Goal: Contribute content: Contribute content

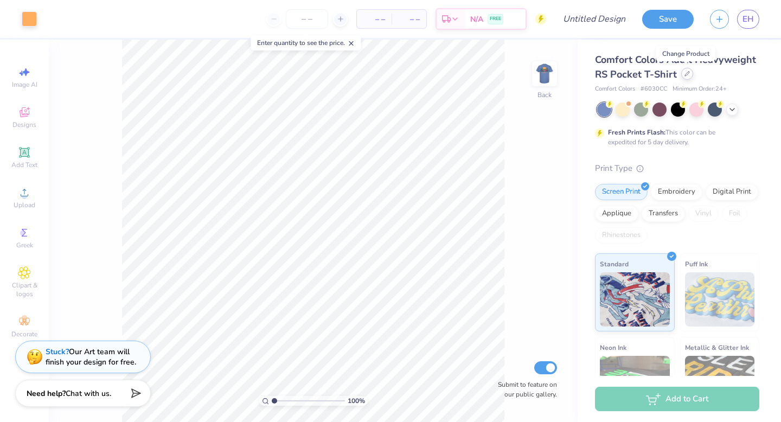
click at [684, 72] on icon at bounding box center [686, 73] width 5 height 5
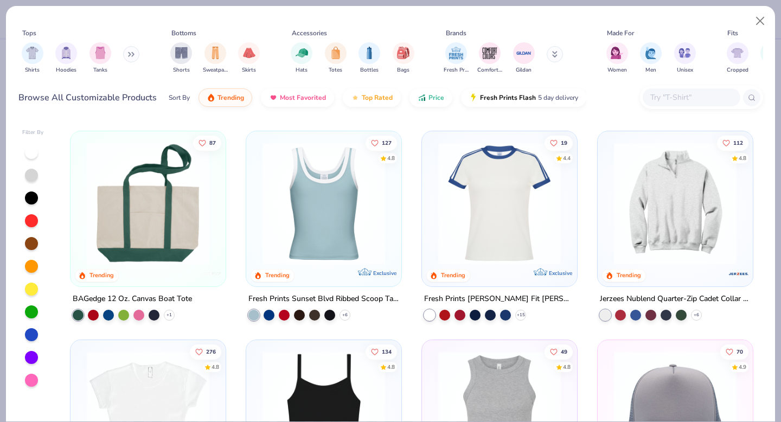
scroll to position [1034, 0]
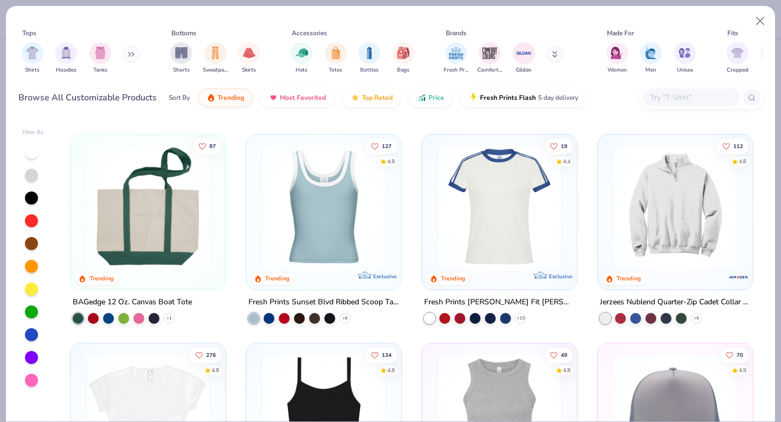
click at [672, 208] on img at bounding box center [674, 206] width 133 height 123
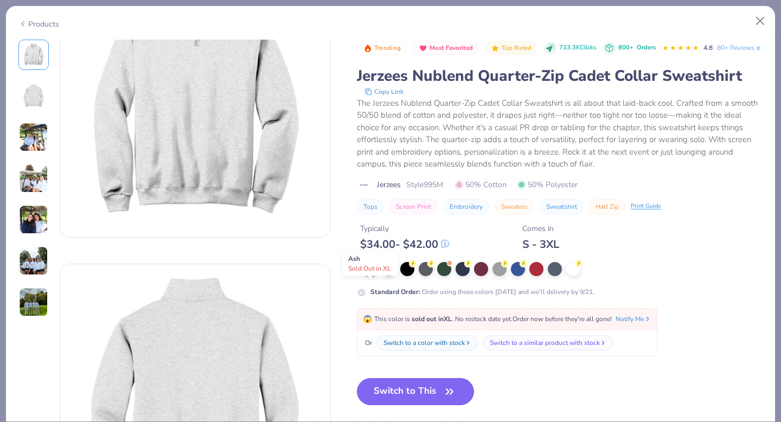
scroll to position [78, 0]
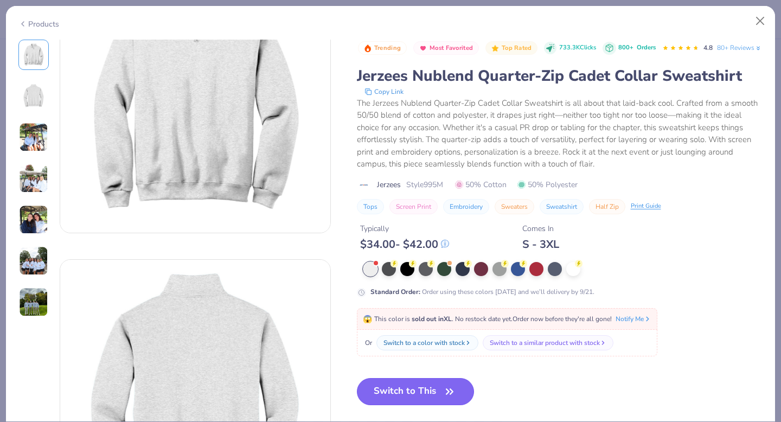
click at [435, 405] on button "Switch to This" at bounding box center [416, 391] width 118 height 27
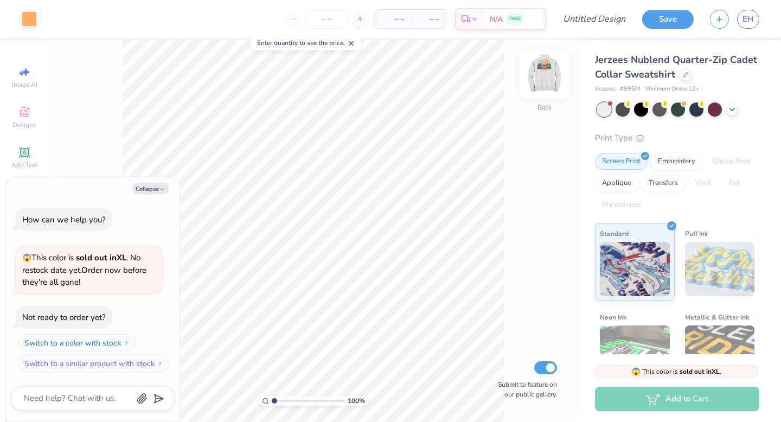
click at [542, 80] on img at bounding box center [544, 73] width 43 height 43
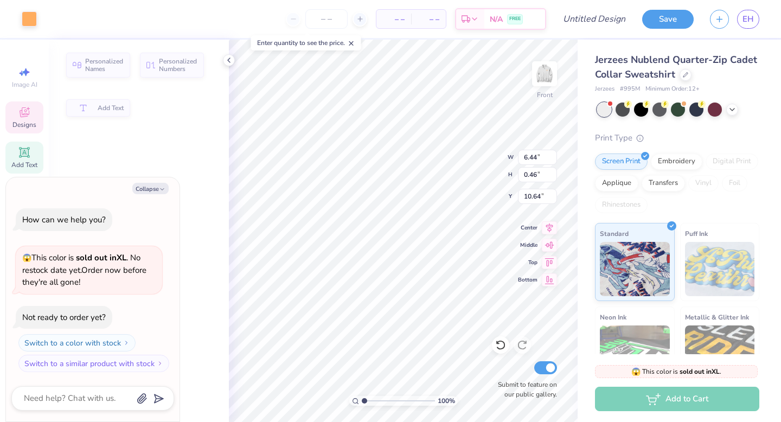
type textarea "x"
type input "6.44"
type input "0.46"
type input "10.64"
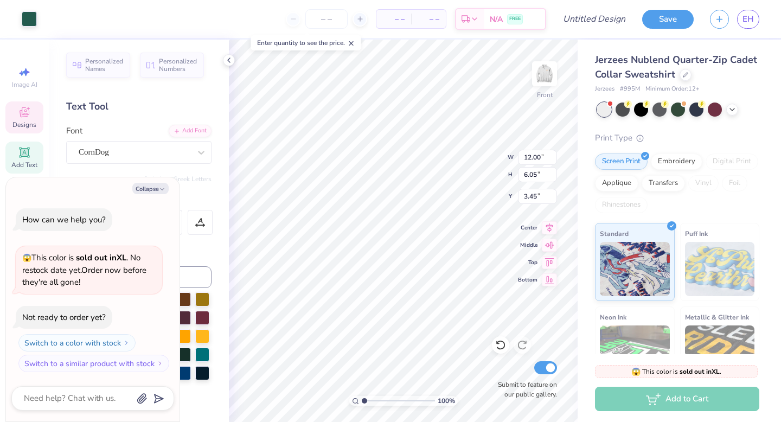
type textarea "x"
type input "3.35"
type textarea "x"
type input "8.47"
type input "2.16"
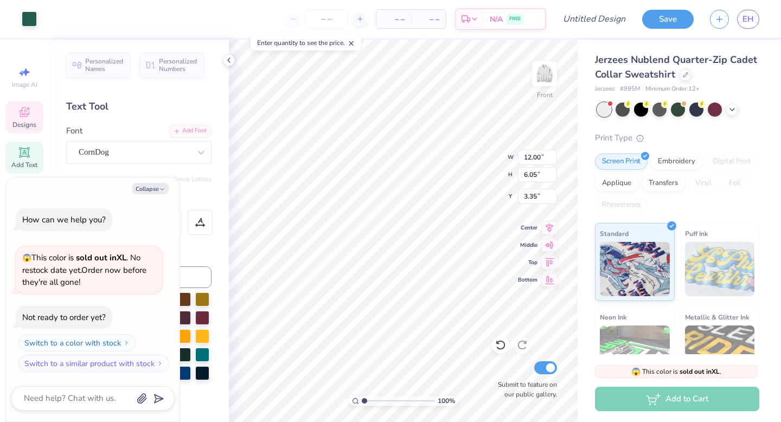
type input "1.19"
click at [550, 247] on icon at bounding box center [549, 243] width 15 height 13
type textarea "x"
type input "11.42"
click at [555, 246] on icon at bounding box center [549, 243] width 15 height 13
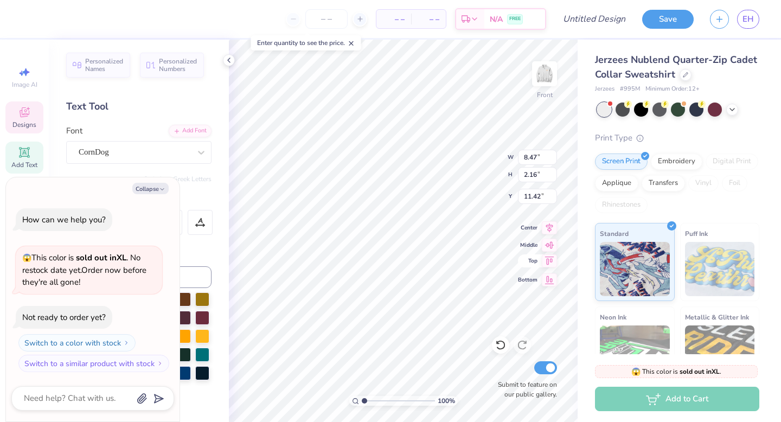
click at [549, 267] on icon at bounding box center [549, 260] width 15 height 13
type textarea "x"
type input "0.50"
click at [546, 227] on icon at bounding box center [549, 226] width 15 height 13
click at [549, 282] on icon at bounding box center [549, 278] width 9 height 8
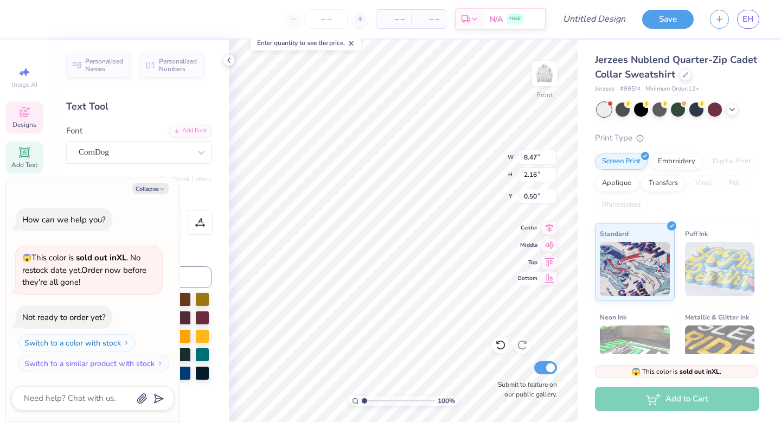
type textarea "x"
type input "22.34"
click at [551, 246] on icon at bounding box center [549, 243] width 9 height 7
type textarea "x"
type input "11.42"
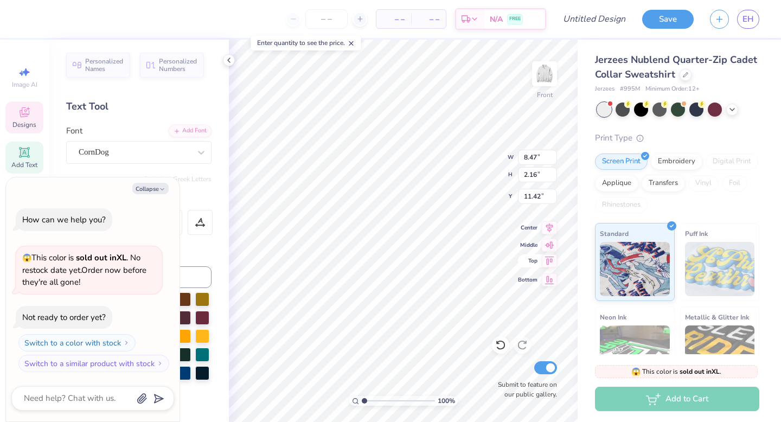
type textarea "x"
type input "7.17"
type input "4.01"
type input "2.25"
click at [550, 242] on icon at bounding box center [549, 243] width 9 height 7
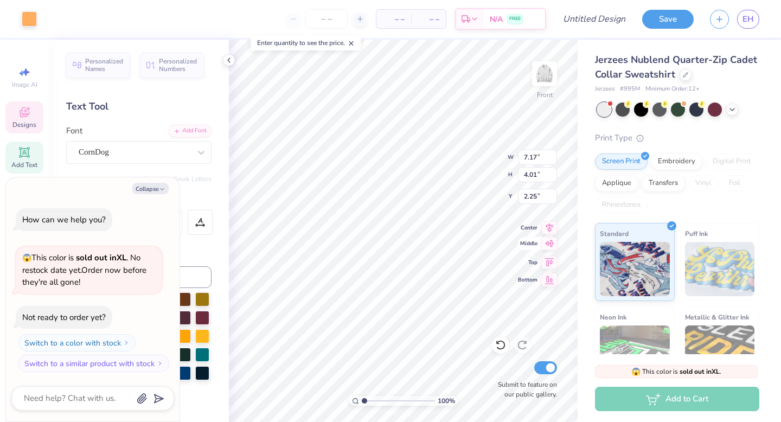
type textarea "x"
type input "10.50"
click at [503, 340] on icon at bounding box center [500, 344] width 11 height 11
type textarea "x"
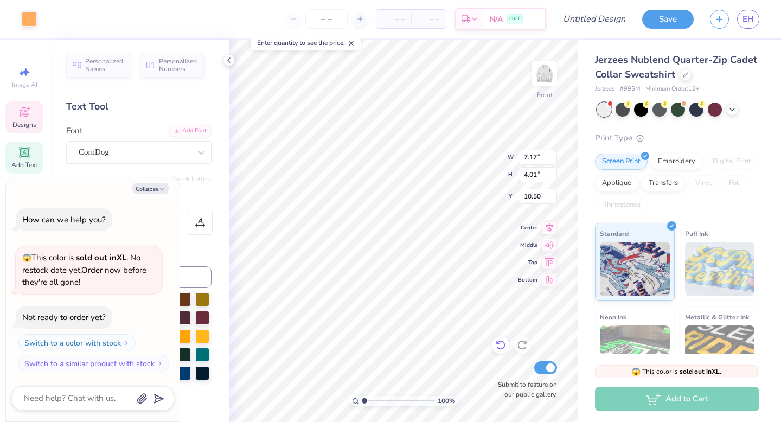
type input "2.25"
click at [505, 342] on icon at bounding box center [500, 344] width 11 height 11
click at [503, 343] on icon at bounding box center [500, 344] width 11 height 11
click at [502, 343] on icon at bounding box center [500, 344] width 11 height 11
click at [523, 345] on icon at bounding box center [522, 344] width 11 height 11
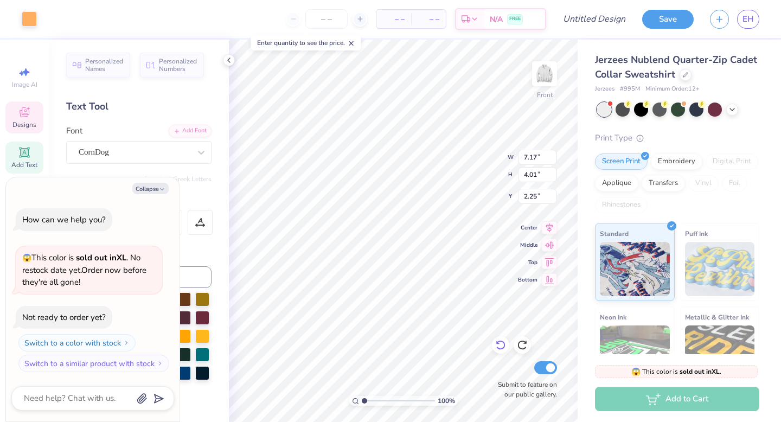
type textarea "x"
type input "6.44"
type input "0.46"
type input "10.64"
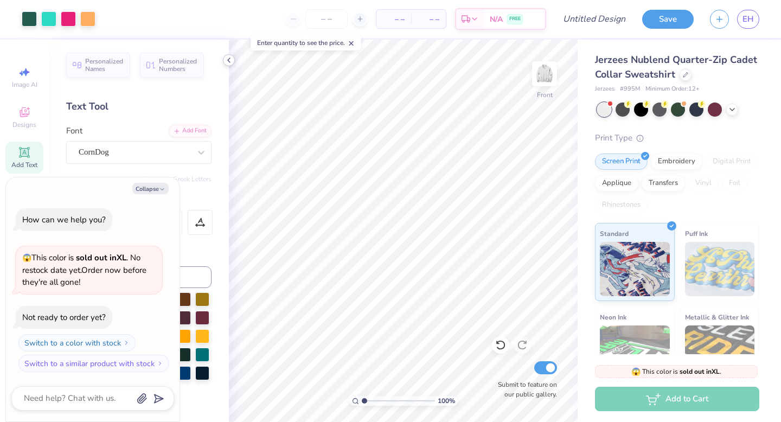
click at [229, 57] on icon at bounding box center [228, 60] width 9 height 9
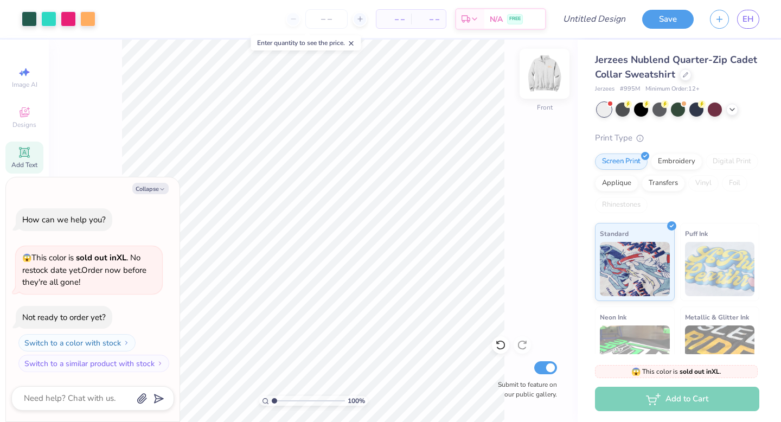
click at [553, 65] on img at bounding box center [544, 73] width 43 height 43
click at [557, 80] on img at bounding box center [544, 73] width 43 height 43
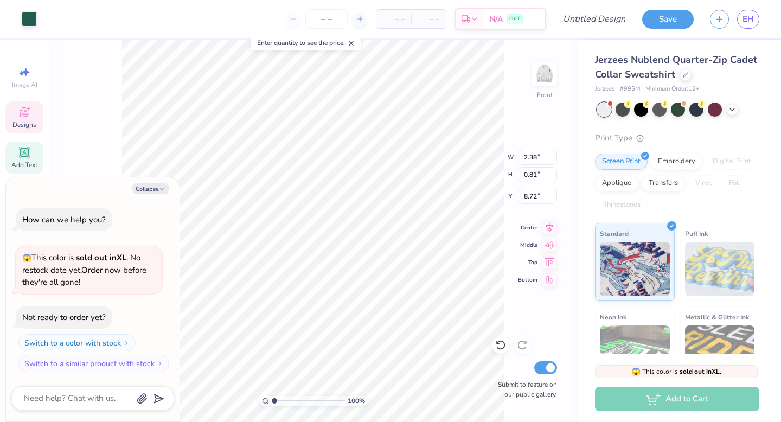
type textarea "x"
type input "13.55"
type textarea "x"
type input "1.97"
type input "0.62"
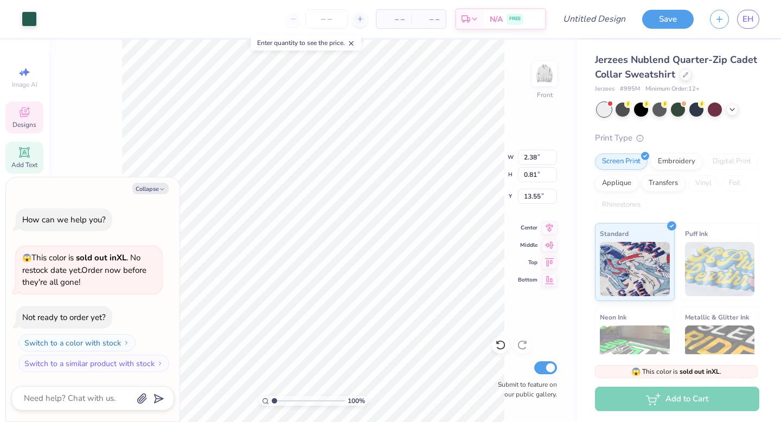
type input "8.82"
type textarea "x"
type input "13.64"
click at [551, 80] on img at bounding box center [544, 73] width 43 height 43
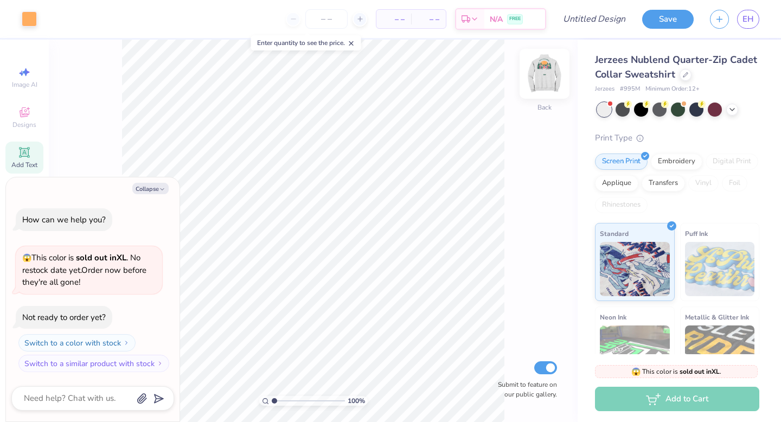
click at [543, 79] on img at bounding box center [544, 73] width 43 height 43
click at [542, 85] on img at bounding box center [544, 73] width 43 height 43
type textarea "x"
type input "3.91"
type textarea "x"
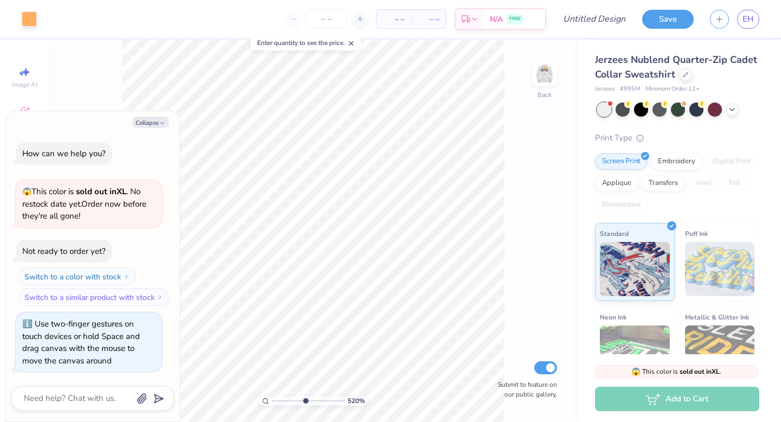
drag, startPoint x: 274, startPoint y: 400, endPoint x: 304, endPoint y: 402, distance: 30.4
click at [304, 402] on input "range" at bounding box center [308, 401] width 73 height 10
drag, startPoint x: 304, startPoint y: 400, endPoint x: 259, endPoint y: 393, distance: 45.0
type input "1"
click at [272, 396] on input "range" at bounding box center [308, 401] width 73 height 10
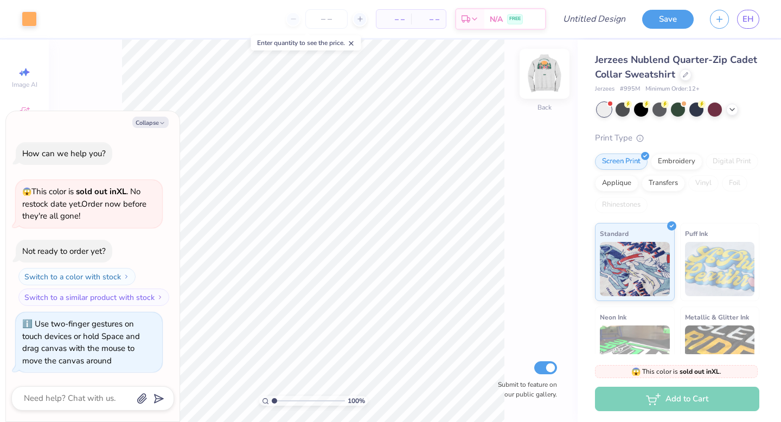
click at [546, 77] on img at bounding box center [544, 73] width 43 height 43
type textarea "x"
type input "14.91"
type textarea "x"
type input "1.97"
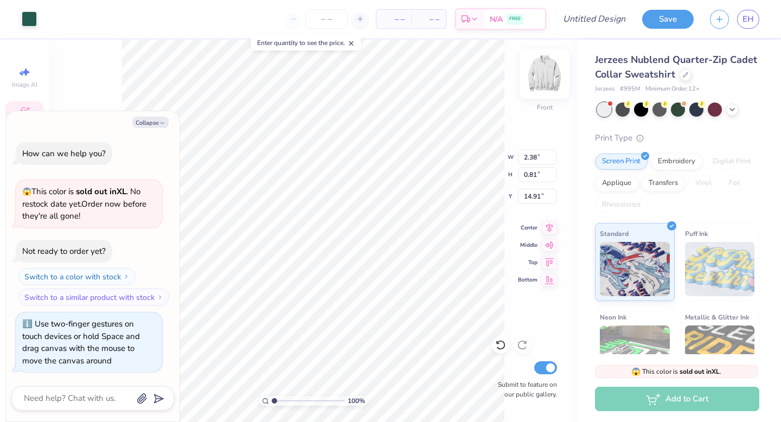
type input "0.62"
type input "13.64"
type textarea "x"
type input "15.01"
type textarea "x"
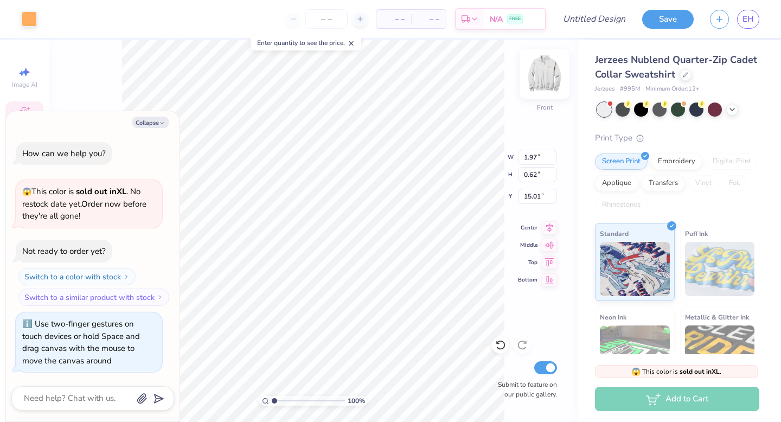
type input "1.35"
type input "1.96"
type input "6.84"
type textarea "x"
type input "12.96"
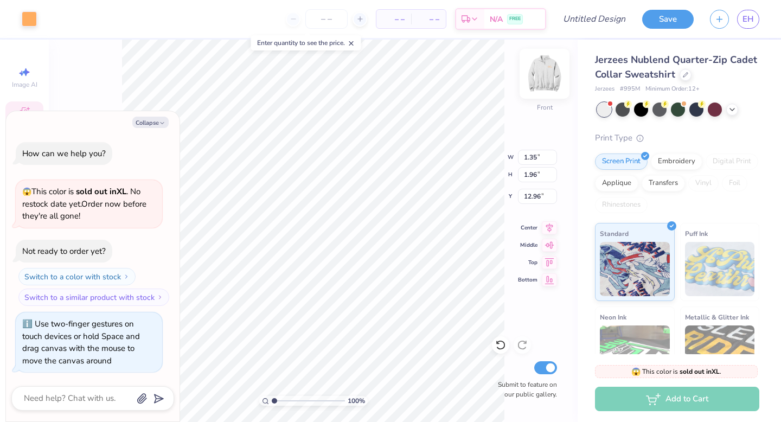
type textarea "x"
type input "2.03"
type input "2.90"
type input "6.01"
type textarea "x"
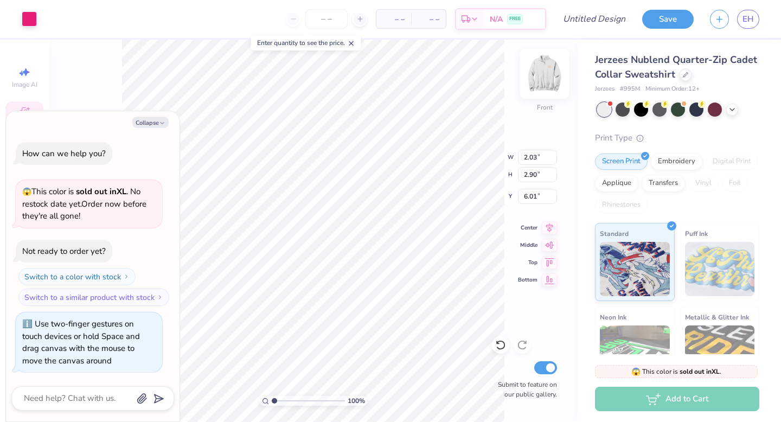
type input "12.01"
type textarea "x"
type input "12.00"
type input "6.05"
type input "3.35"
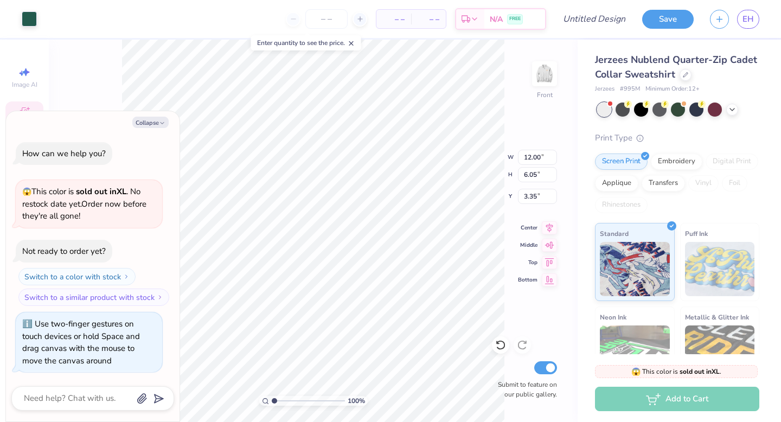
type textarea "x"
type input "9.48"
type textarea "x"
type input "1.28"
type input "2.05"
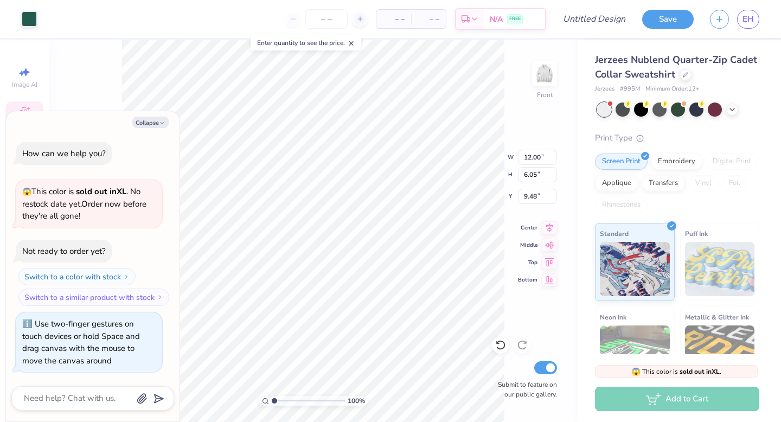
type input "6.10"
type textarea "x"
type input "2.25"
drag, startPoint x: 275, startPoint y: 400, endPoint x: 291, endPoint y: 398, distance: 16.3
type input "3.32"
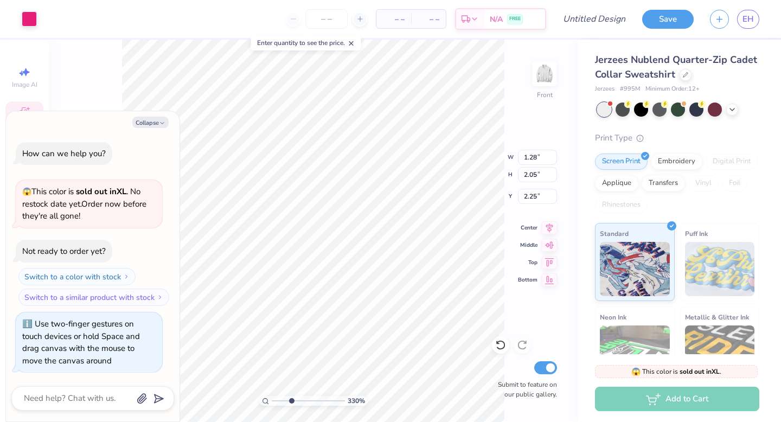
click at [291, 398] on input "range" at bounding box center [308, 401] width 73 height 10
type textarea "x"
type input "1.21"
type input "0.74"
type input "8.48"
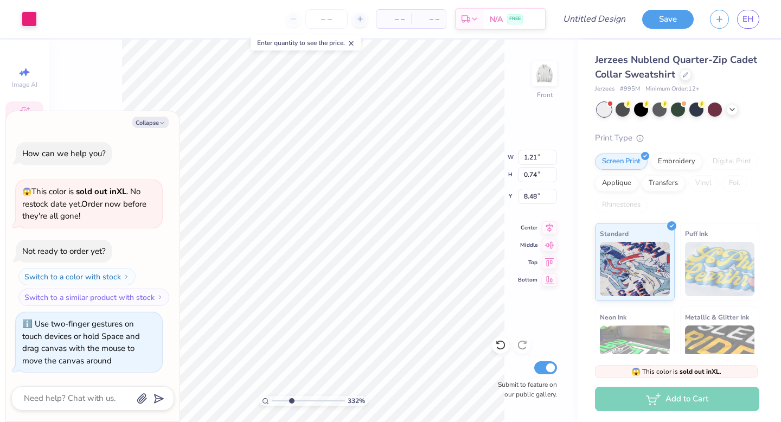
type textarea "x"
type input "14.54"
type textarea "x"
type input "10.96"
type textarea "x"
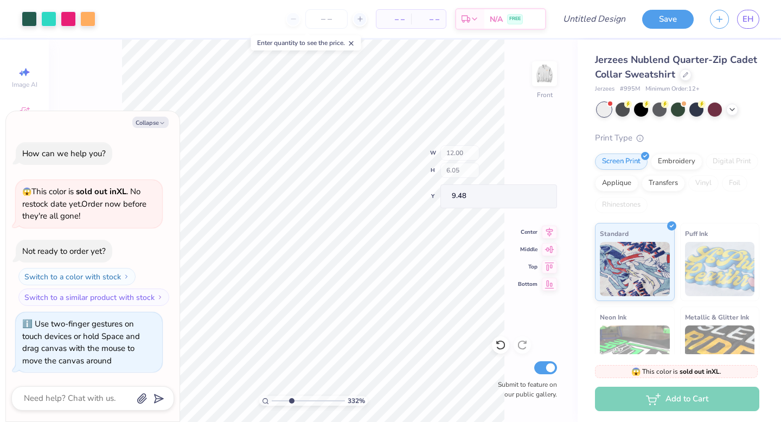
type input "1.21"
type input "0.74"
type input "14.54"
click at [500, 348] on icon at bounding box center [500, 344] width 11 height 11
type textarea "x"
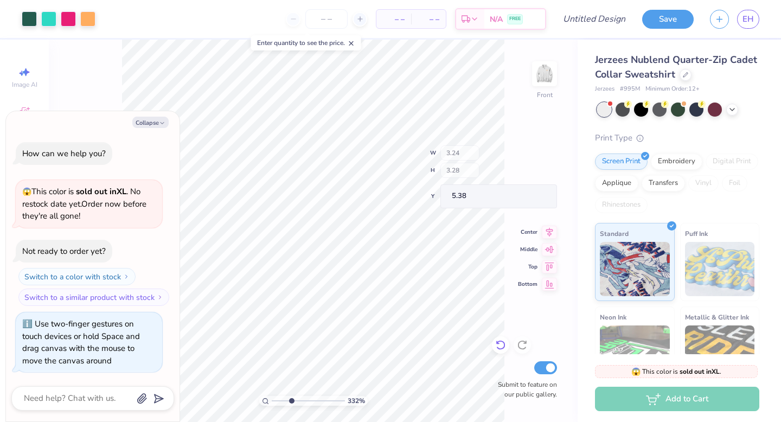
type input "5.38"
type textarea "x"
type input "11.09"
type textarea "x"
type input "11.26"
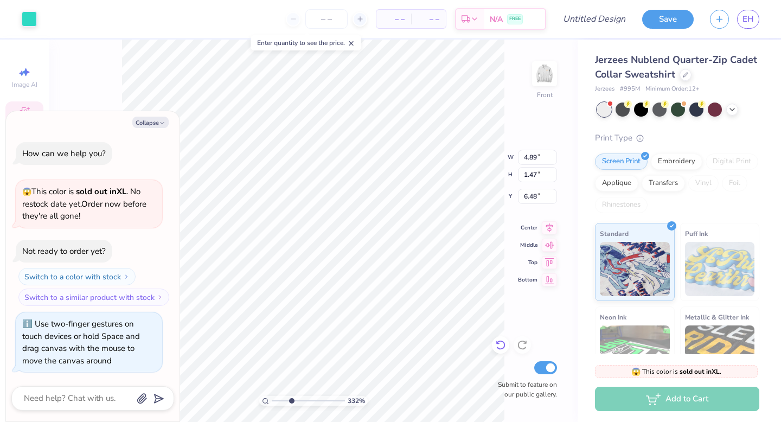
type textarea "x"
type input "12.50"
type textarea "x"
type input "11.23"
type textarea "x"
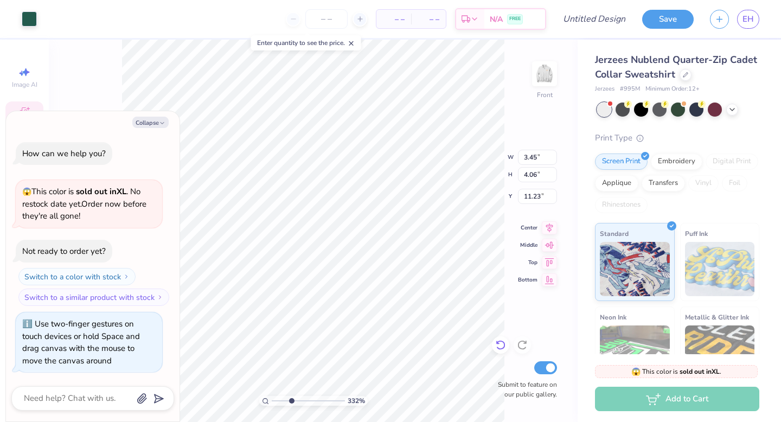
type input "12.00"
type input "6.05"
type input "9.48"
type textarea "x"
type input "3.45"
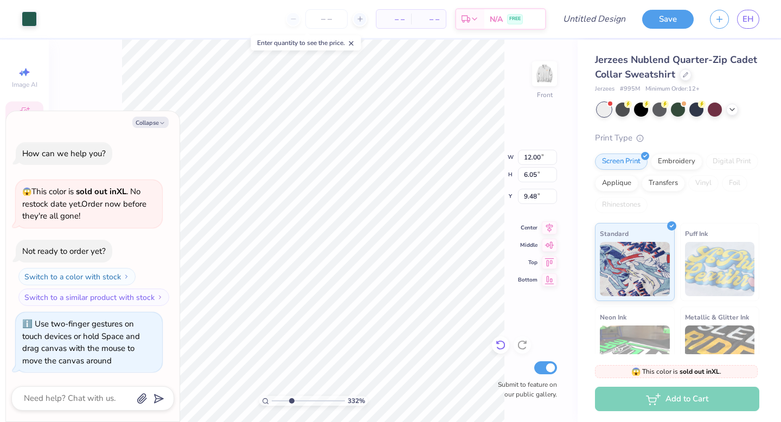
type input "4.06"
type input "11.23"
type textarea "x"
type input "7.17"
type input "4.01"
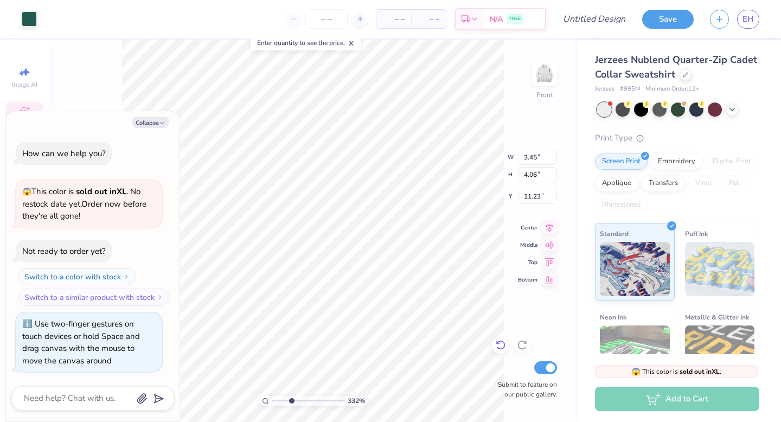
type input "2.25"
type textarea "x"
type input "8.29"
type input "1"
drag, startPoint x: 293, startPoint y: 400, endPoint x: 271, endPoint y: 400, distance: 22.2
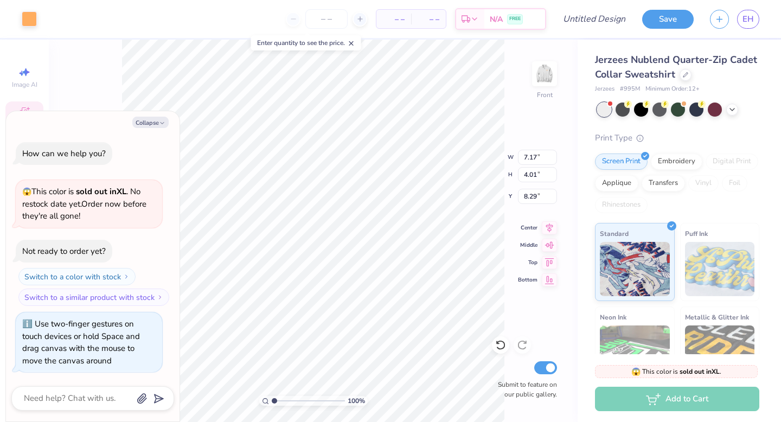
click at [270, 400] on div "100 %" at bounding box center [313, 401] width 108 height 10
type textarea "x"
type input "1.28"
type input "2.05"
type input "2.25"
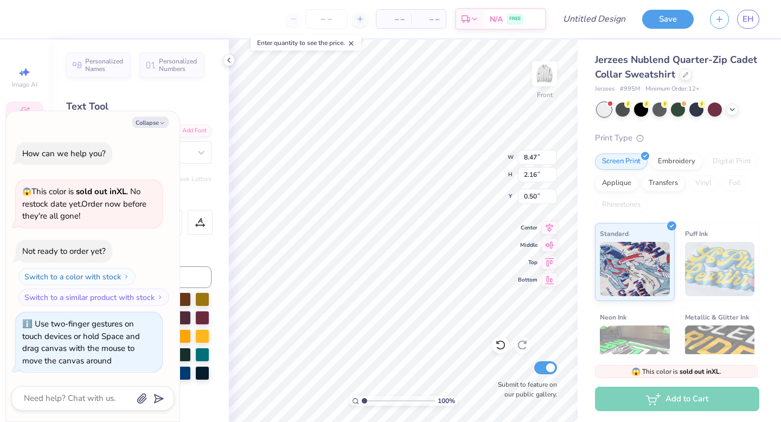
type textarea "x"
type input "7.31"
type textarea "x"
type textarea "PAPPY'S FIELD PAR"
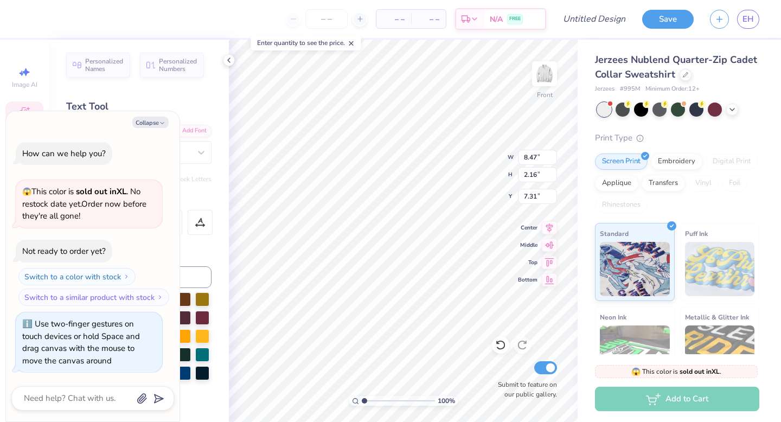
type textarea "x"
type textarea "PAPPY'S FIELD PA"
type textarea "x"
type textarea "PAPPY'S FIELD P"
type textarea "x"
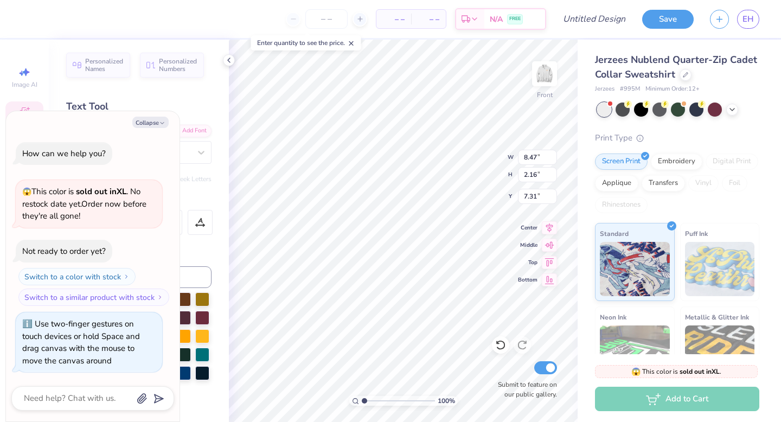
type textarea "PAPPY'S FIELD"
type textarea "x"
type textarea "PAPPY'S FIELD"
type textarea "x"
type textarea "[PERSON_NAME]'S FIEL"
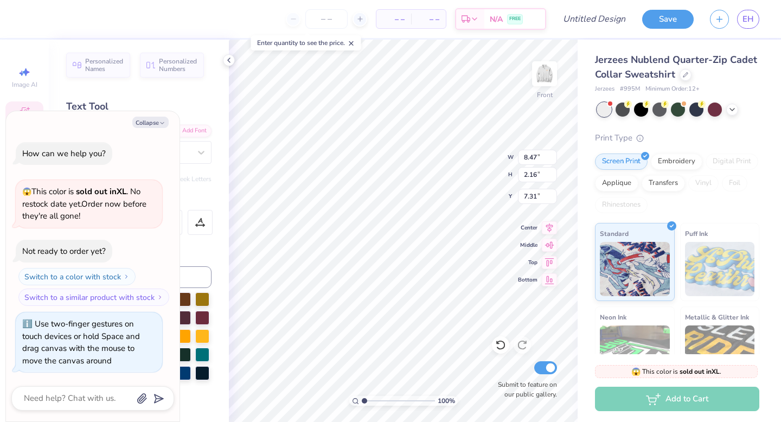
type textarea "x"
type textarea "PAPPY'S FIE"
type textarea "x"
type textarea "PAPPY'S FI"
type textarea "x"
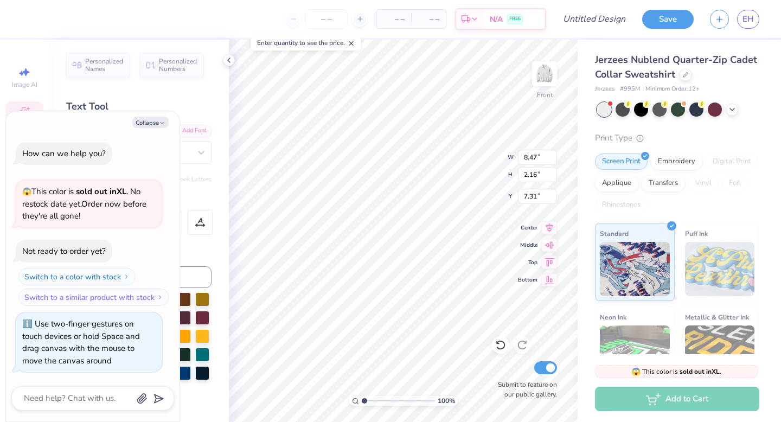
type textarea "PAPPY'S F"
type textarea "x"
type textarea "PAPPY'S"
type textarea "x"
type textarea "PAPPY'S"
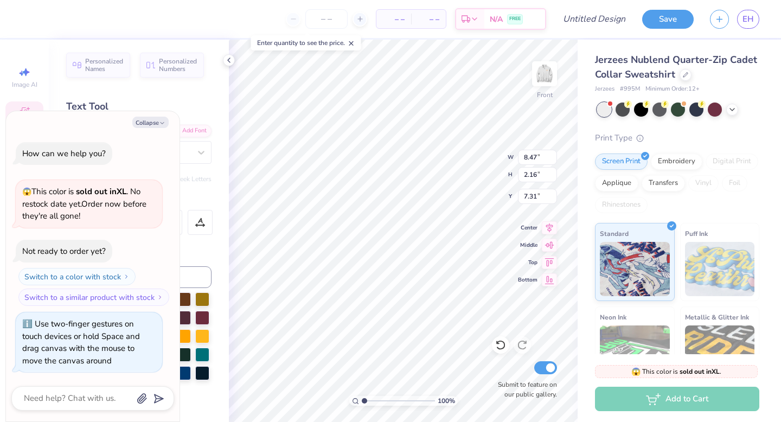
type textarea "x"
type textarea "PAPPY'"
type textarea "x"
type textarea "PAPPY"
type textarea "x"
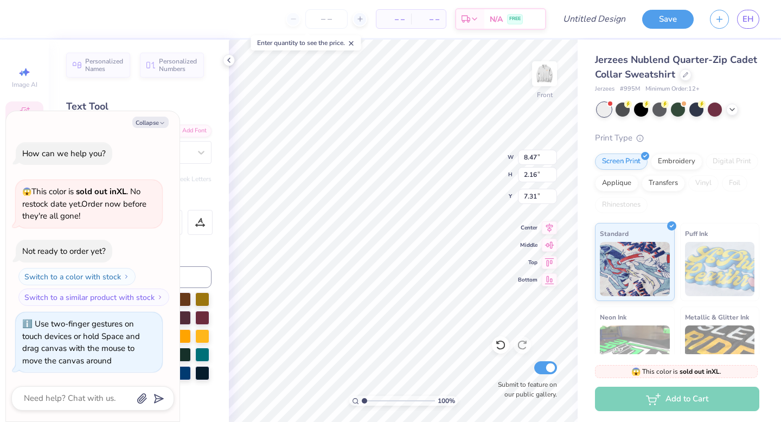
type textarea "[PERSON_NAME]"
type textarea "x"
type textarea "PAP"
type textarea "x"
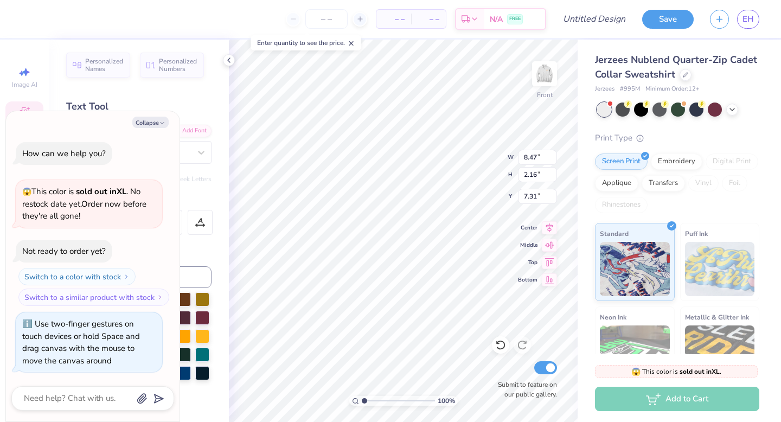
type textarea "PA"
type textarea "x"
type textarea "P"
type textarea "x"
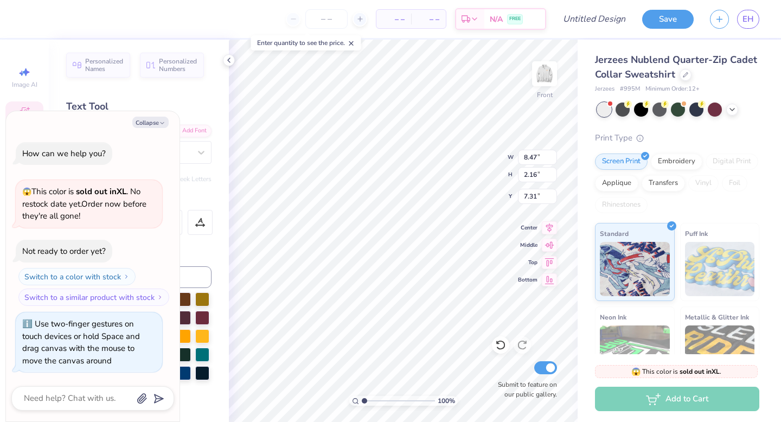
type textarea "G"
type textarea "x"
type textarea "Ga"
type textarea "x"
type textarea "G"
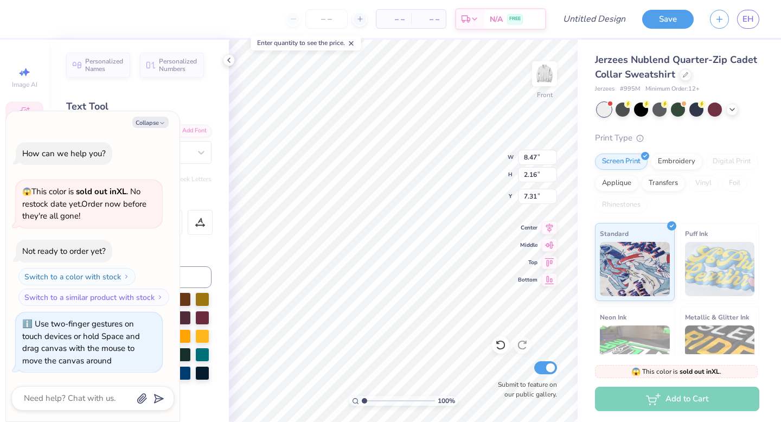
type textarea "x"
type textarea "G"
type textarea "x"
type textarea "Ga"
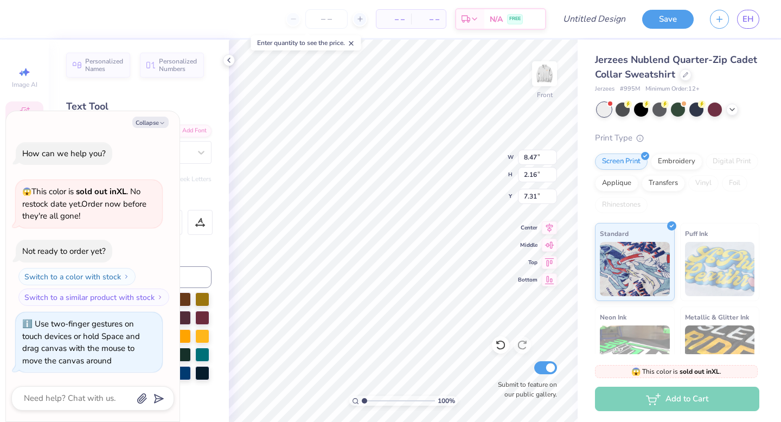
type textarea "x"
type textarea "Gam"
type textarea "x"
type textarea "Ga"
type textarea "x"
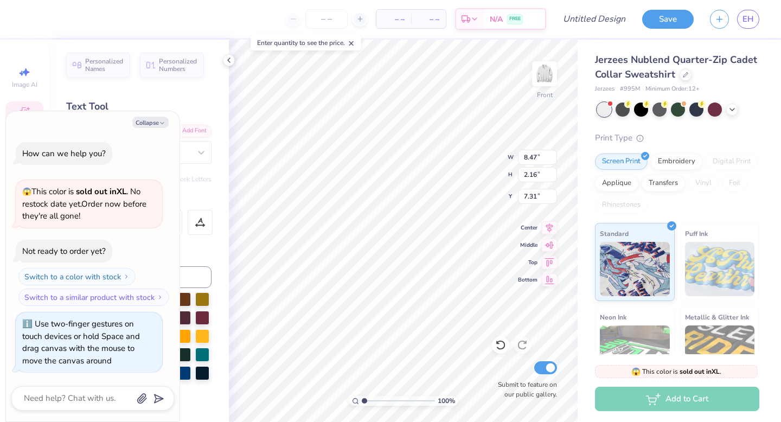
type textarea "Gam"
type textarea "x"
type textarea "[PERSON_NAME]"
type textarea "x"
type textarea "Gamma"
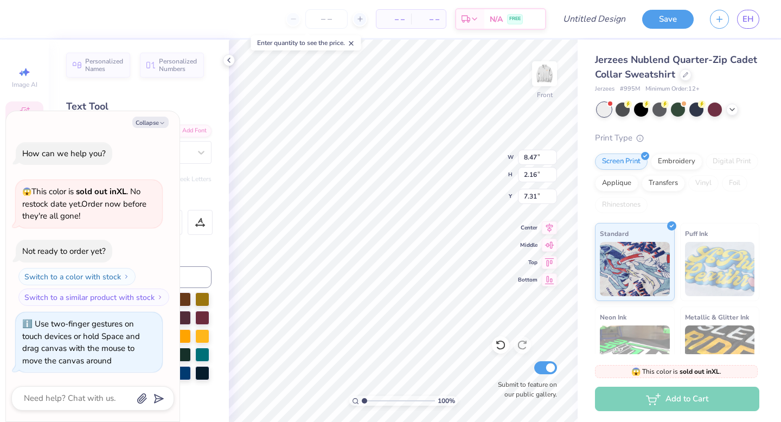
type textarea "x"
type textarea "Gamma"
type textarea "x"
type textarea "Gamma P"
type textarea "x"
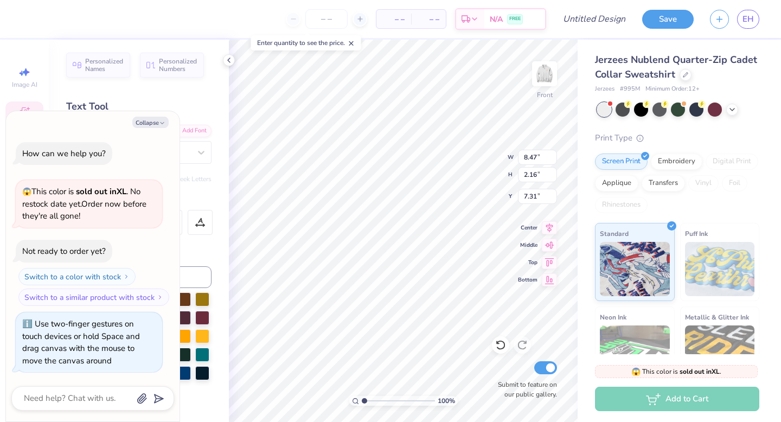
type textarea "Gamma Ph"
type textarea "x"
type textarea "Gamma Phi"
type textarea "x"
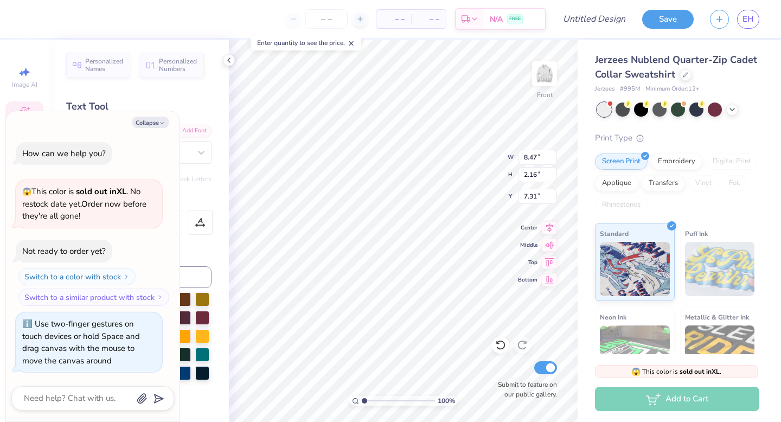
type textarea "Gamma Phi"
type textarea "x"
type textarea "Gamma Phi B"
type textarea "x"
type textarea "Gamma Phi Be"
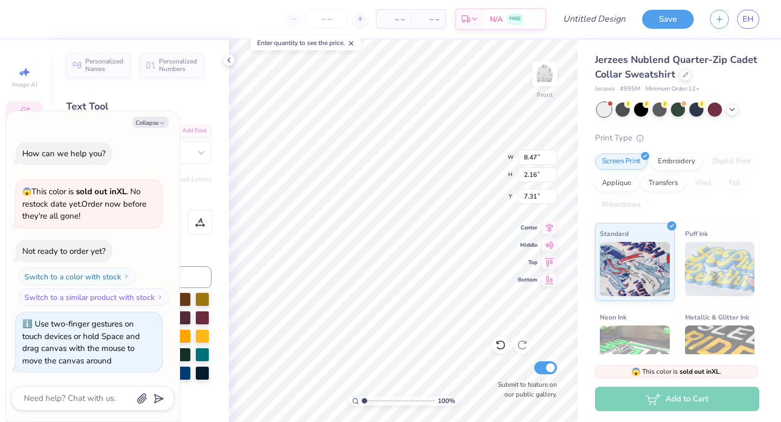
type textarea "x"
type textarea "Gamma Phi Bet"
type textarea "x"
type textarea "Gamma Phi Beta"
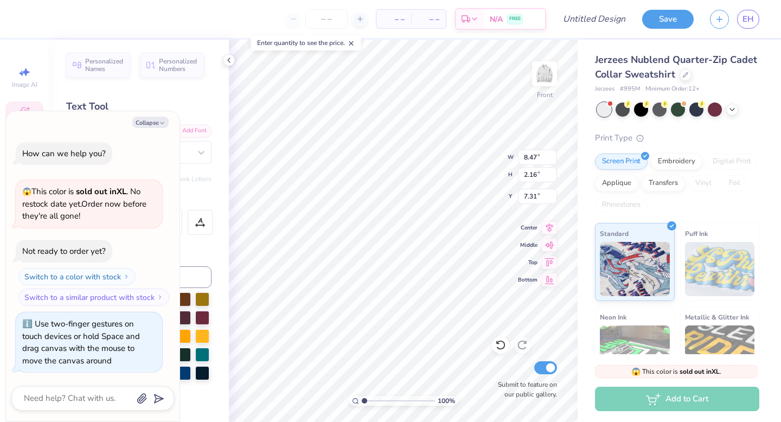
type textarea "x"
type textarea "Gamma Phi Beta"
type textarea "x"
type textarea "Gamma Phi Beta B"
type textarea "x"
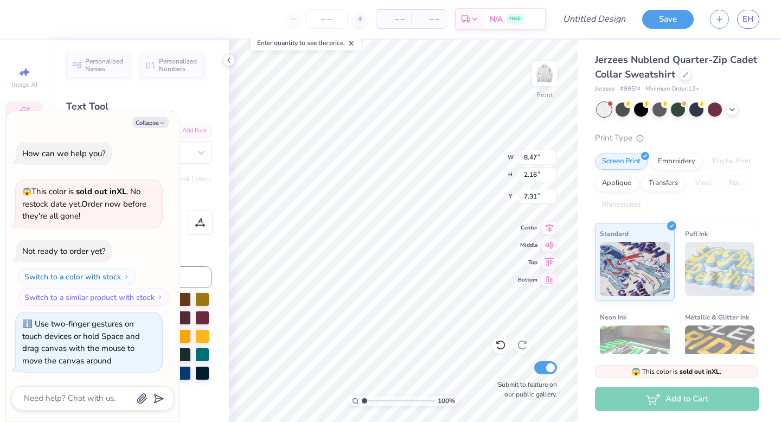
type textarea "Gamma Phi Beta Ba"
click at [166, 124] on button "Collapse" at bounding box center [150, 122] width 36 height 11
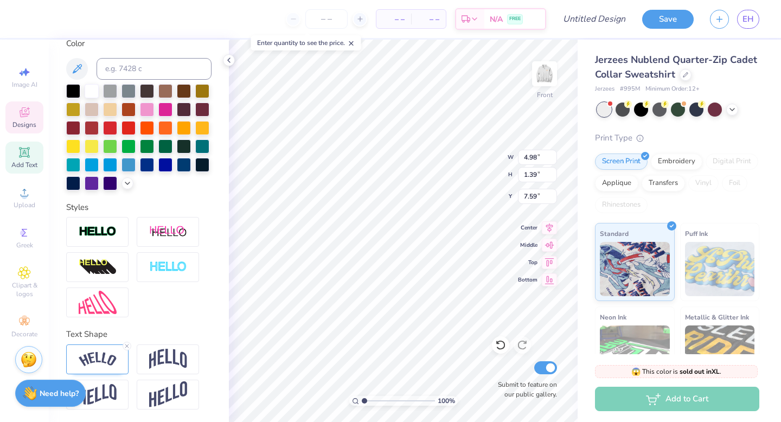
scroll to position [0, 1]
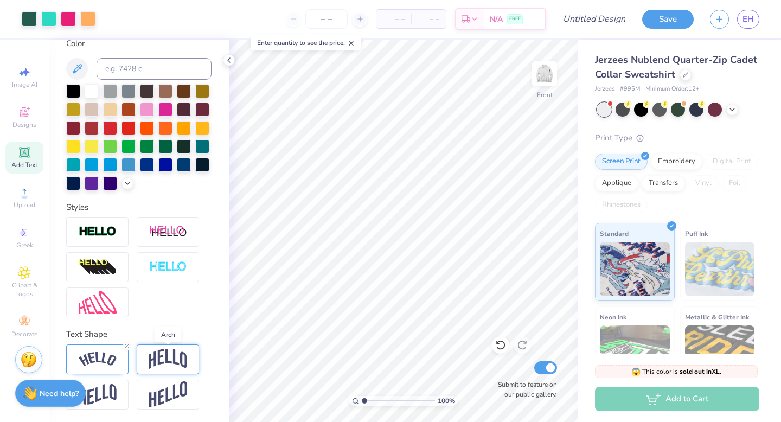
click at [157, 354] on img at bounding box center [168, 359] width 38 height 21
click at [108, 353] on img at bounding box center [98, 359] width 38 height 15
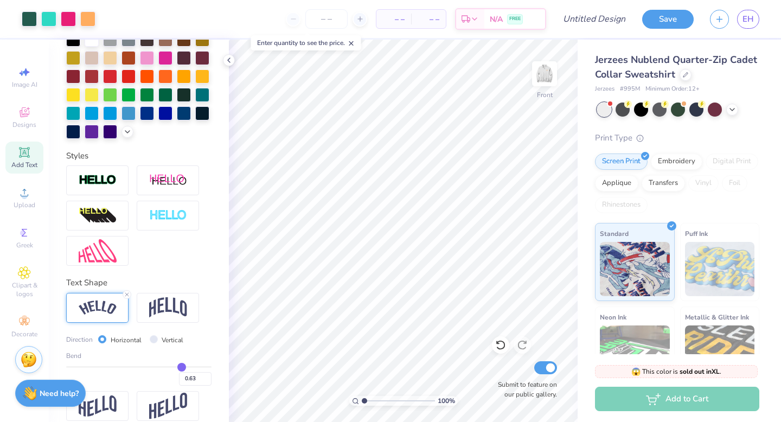
scroll to position [272, 0]
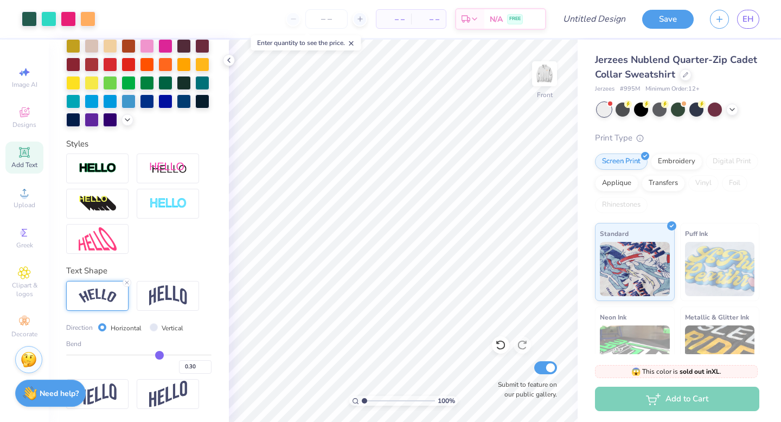
drag, startPoint x: 183, startPoint y: 355, endPoint x: 160, endPoint y: 356, distance: 22.8
click at [159, 355] on input "range" at bounding box center [138, 355] width 145 height 2
drag, startPoint x: 160, startPoint y: 356, endPoint x: 166, endPoint y: 361, distance: 7.7
click at [166, 355] on input "range" at bounding box center [138, 355] width 145 height 2
click at [166, 361] on div "0.41" at bounding box center [138, 364] width 145 height 20
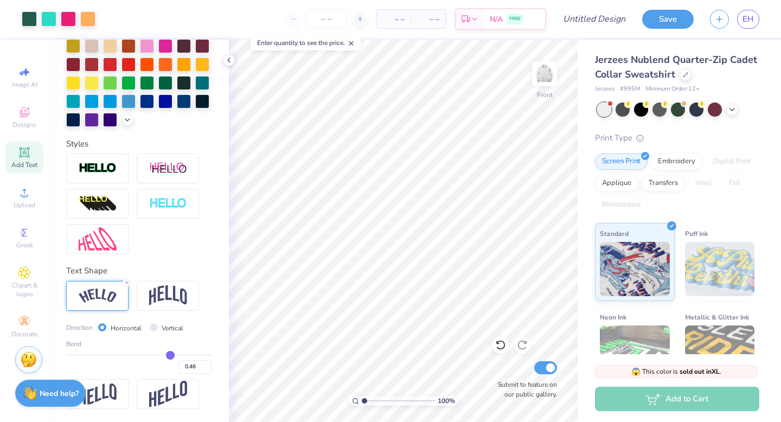
click at [170, 350] on div "Bend 0.46" at bounding box center [138, 356] width 145 height 35
click at [173, 354] on input "range" at bounding box center [138, 355] width 145 height 2
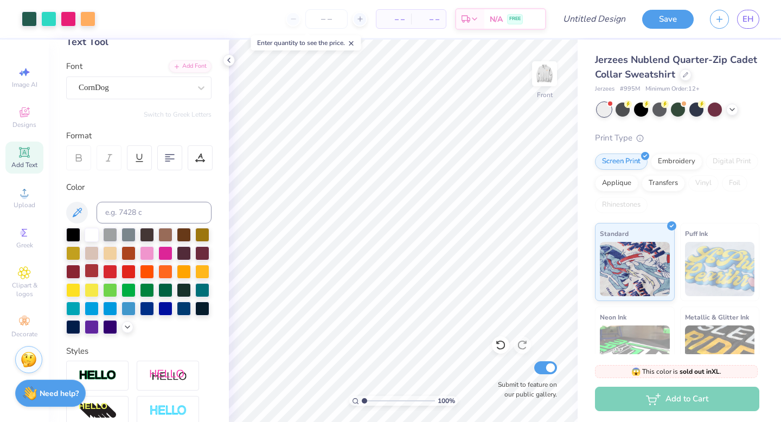
scroll to position [0, 0]
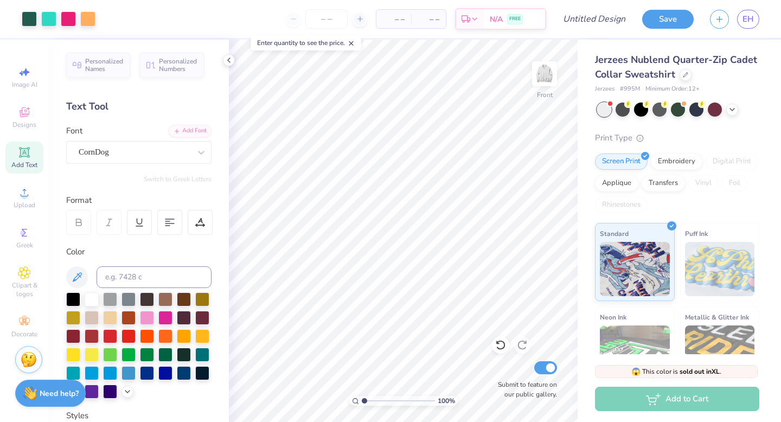
click at [24, 167] on span "Add Text" at bounding box center [24, 164] width 26 height 9
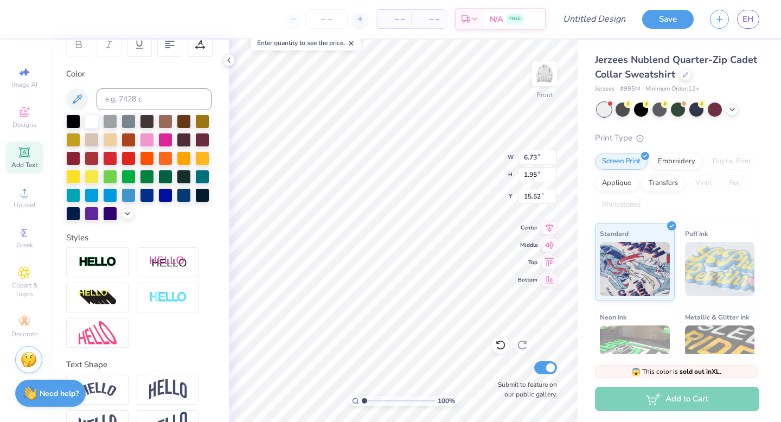
scroll to position [194, 0]
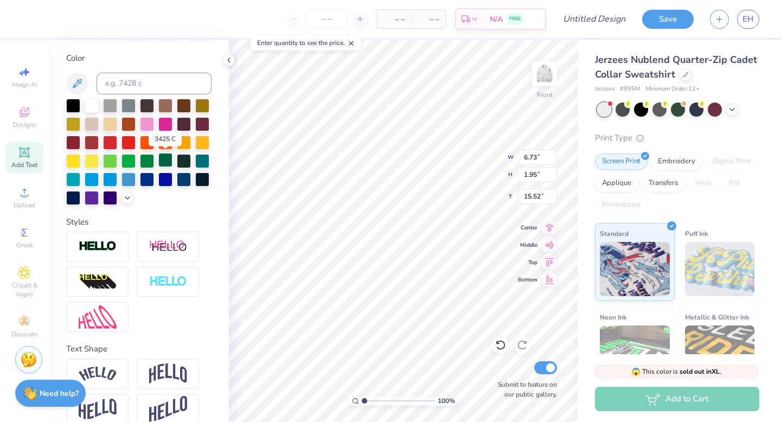
click at [165, 158] on div at bounding box center [165, 160] width 14 height 14
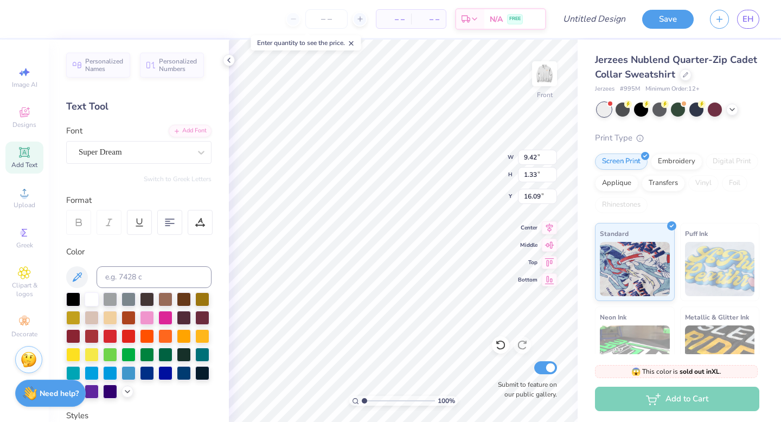
scroll to position [1, 2]
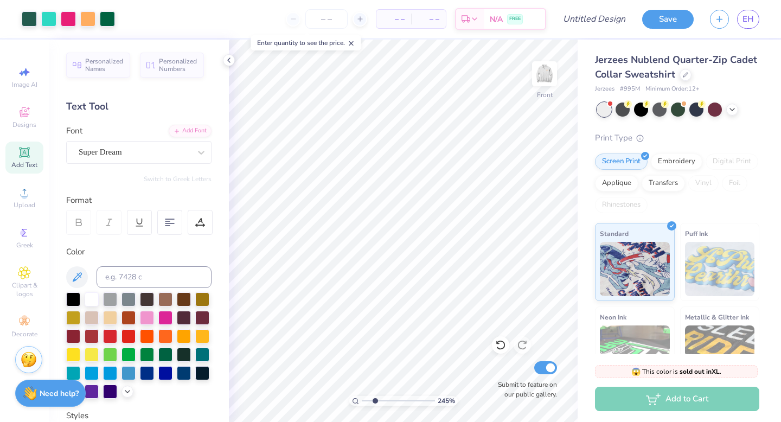
drag, startPoint x: 363, startPoint y: 401, endPoint x: 375, endPoint y: 397, distance: 12.7
click at [375, 397] on input "range" at bounding box center [398, 401] width 73 height 10
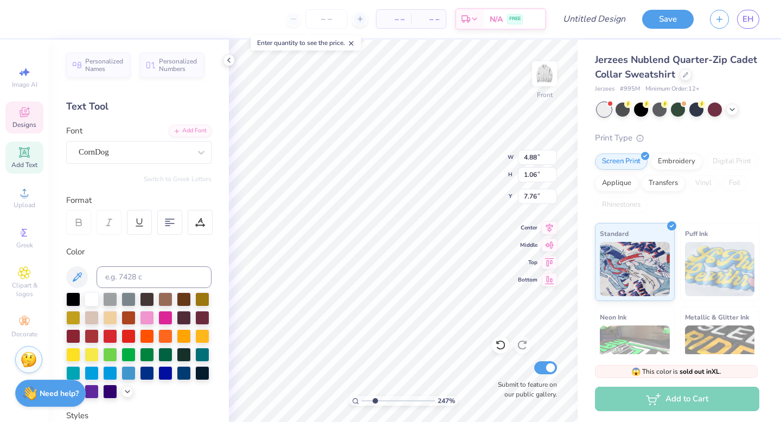
click at [397, 34] on div "– – Per Item – – Total Est. Delivery N/A FREE Design Title Save EH Image AI Des…" at bounding box center [390, 211] width 781 height 422
drag, startPoint x: 375, startPoint y: 400, endPoint x: 360, endPoint y: 397, distance: 15.4
click at [362, 397] on input "range" at bounding box center [398, 401] width 73 height 10
click at [169, 358] on div at bounding box center [165, 353] width 14 height 14
drag, startPoint x: 364, startPoint y: 400, endPoint x: 378, endPoint y: 400, distance: 14.1
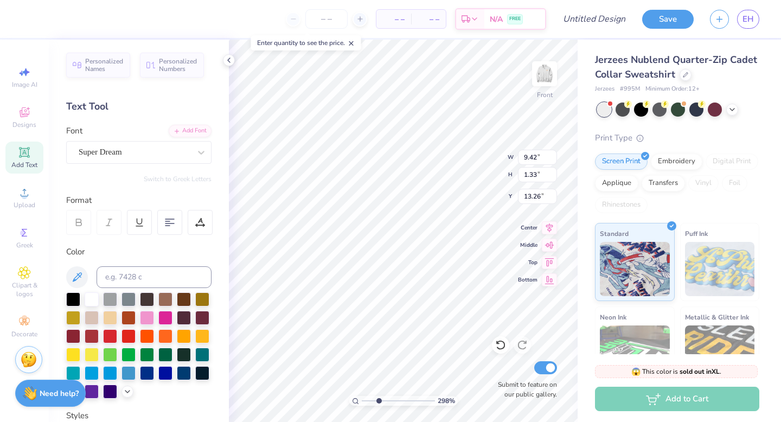
click at [378, 400] on input "range" at bounding box center [398, 401] width 73 height 10
click at [167, 353] on div at bounding box center [165, 353] width 14 height 14
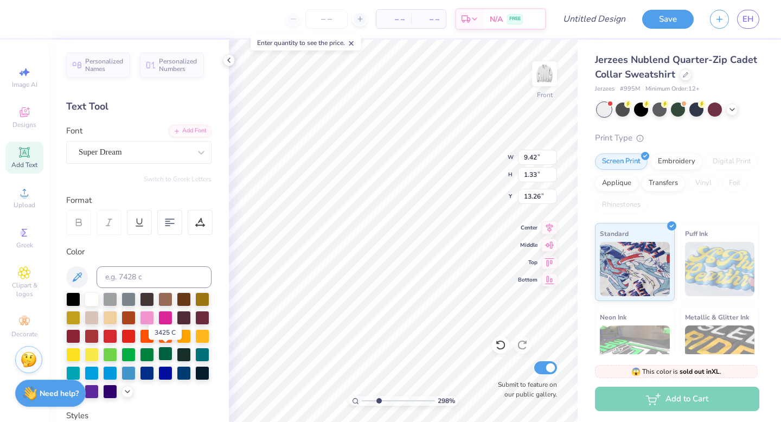
click at [166, 354] on div at bounding box center [165, 353] width 14 height 14
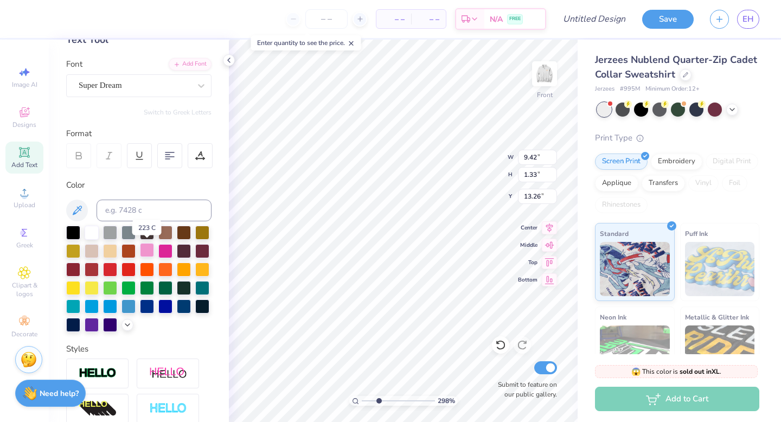
scroll to position [68, 0]
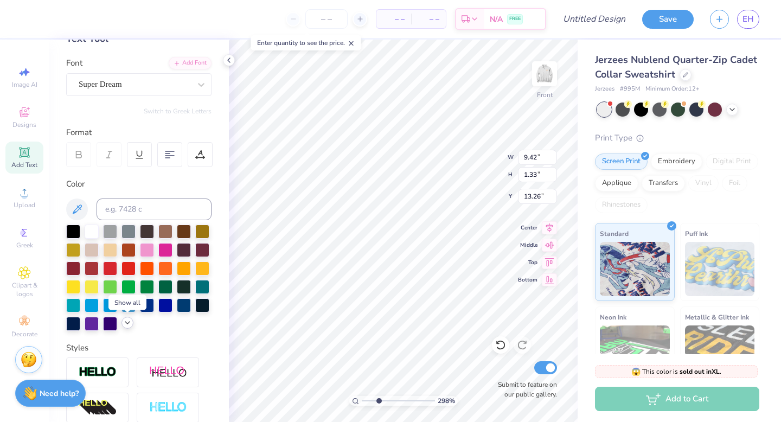
click at [126, 324] on icon at bounding box center [127, 322] width 9 height 9
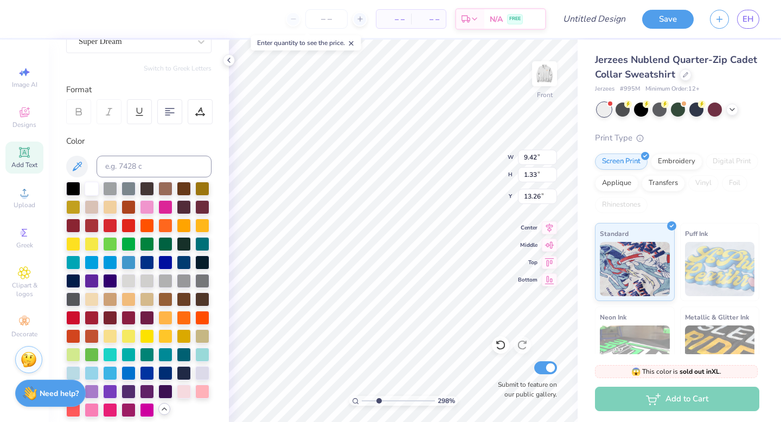
scroll to position [0, 0]
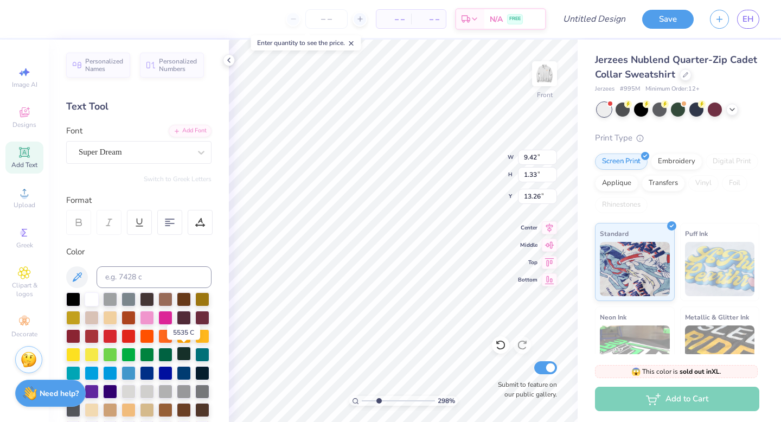
click at [186, 357] on div at bounding box center [184, 353] width 14 height 14
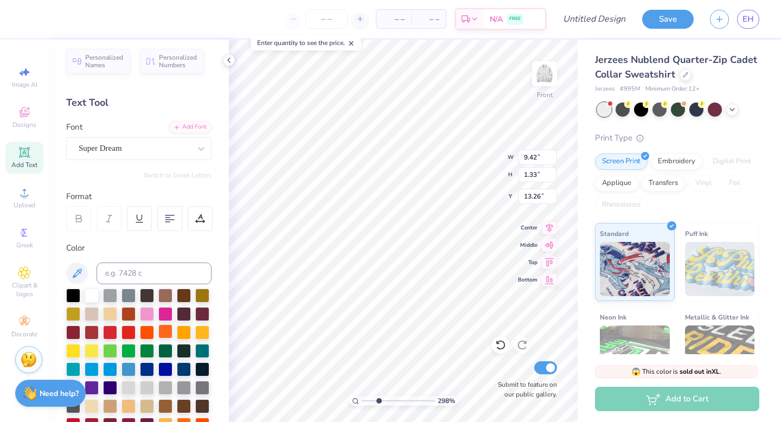
scroll to position [5, 0]
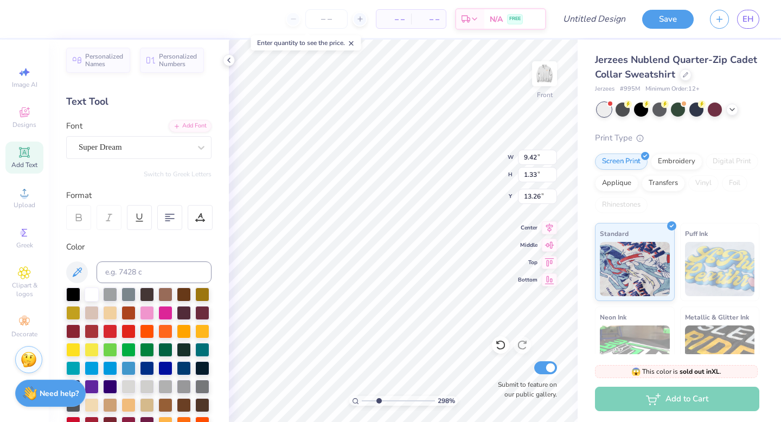
click at [219, 241] on div "Personalized Names Personalized Numbers Text Tool Add Font Font Super Dream Swi…" at bounding box center [139, 231] width 180 height 382
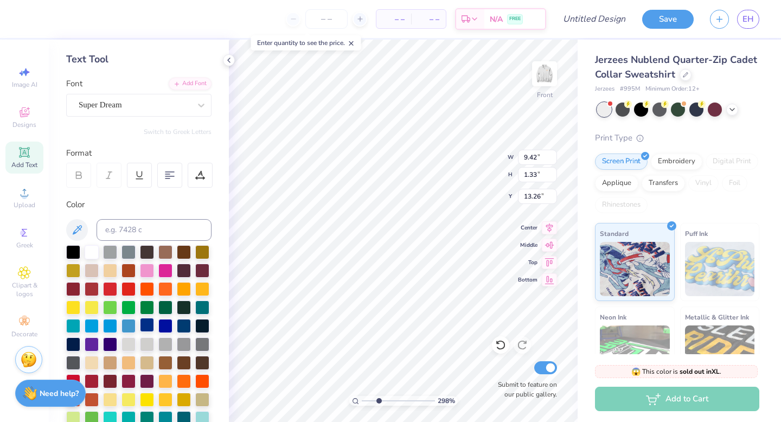
scroll to position [66, 0]
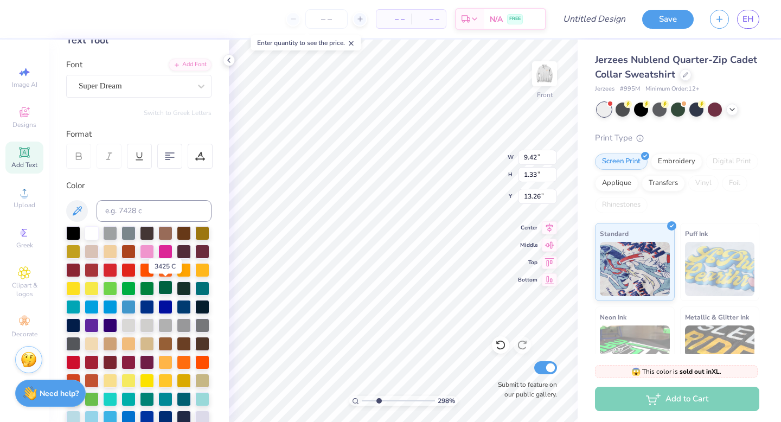
click at [162, 284] on div at bounding box center [165, 287] width 14 height 14
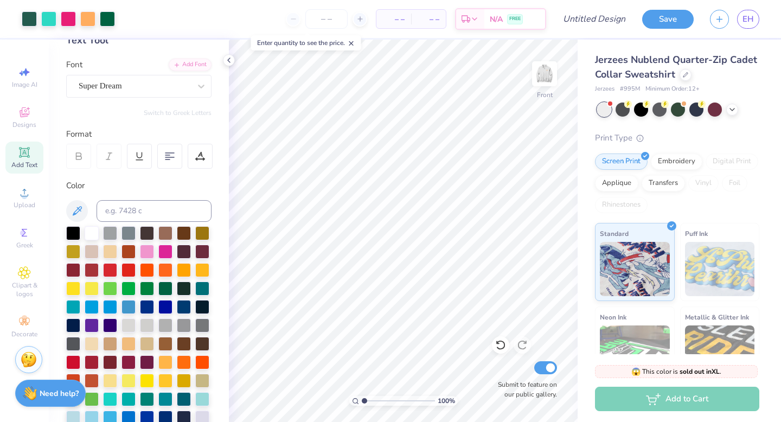
drag, startPoint x: 379, startPoint y: 401, endPoint x: 355, endPoint y: 400, distance: 24.4
click at [355, 400] on div "100 %" at bounding box center [403, 401] width 108 height 10
click at [544, 79] on img at bounding box center [544, 73] width 43 height 43
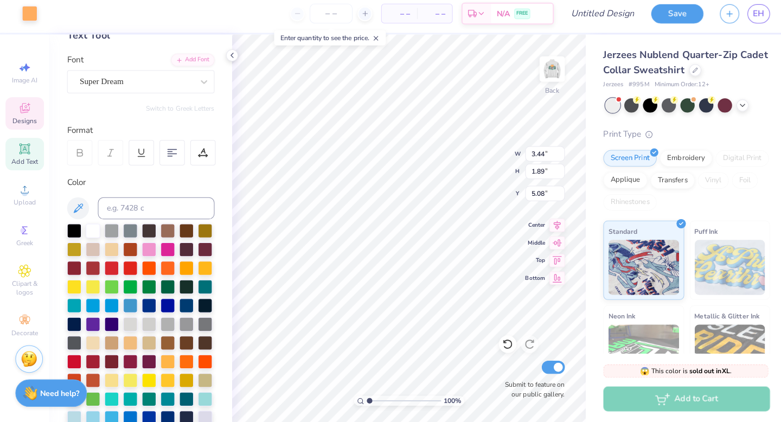
scroll to position [0, 0]
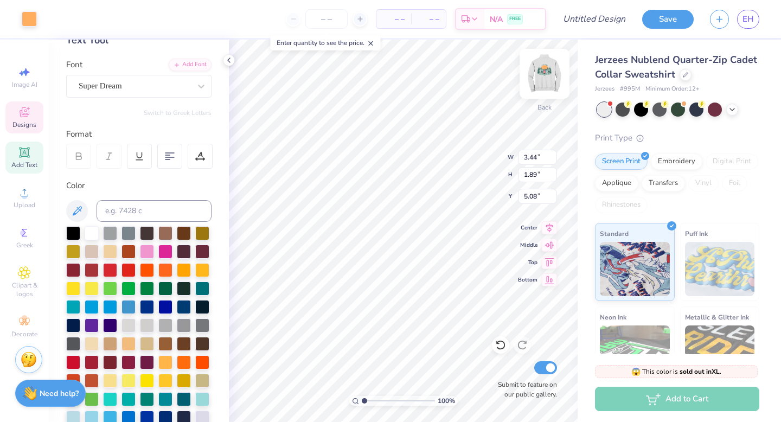
click at [545, 75] on img at bounding box center [544, 73] width 43 height 43
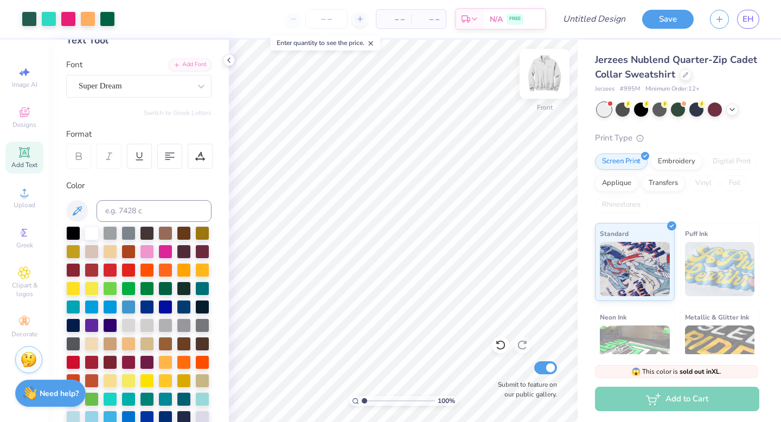
click at [551, 88] on img at bounding box center [544, 73] width 43 height 43
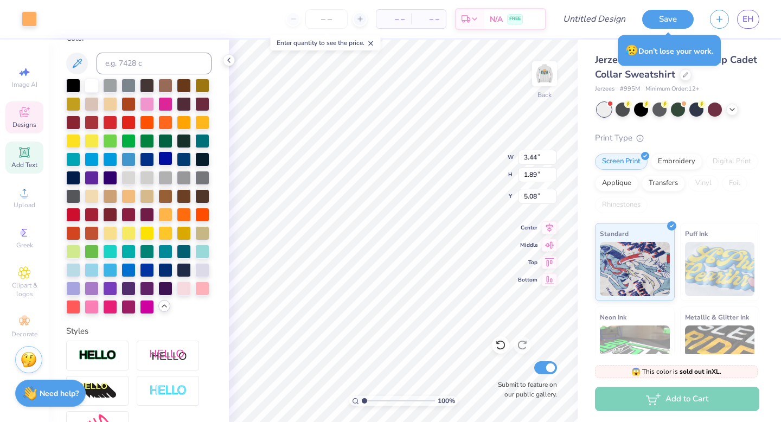
scroll to position [213, 0]
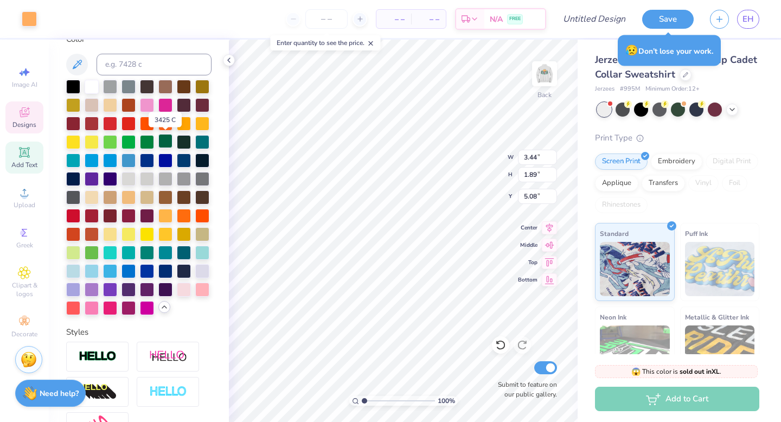
click at [163, 142] on div at bounding box center [165, 141] width 14 height 14
click at [152, 143] on div at bounding box center [147, 141] width 14 height 14
click at [150, 145] on div at bounding box center [147, 141] width 14 height 14
click at [165, 140] on div at bounding box center [165, 141] width 14 height 14
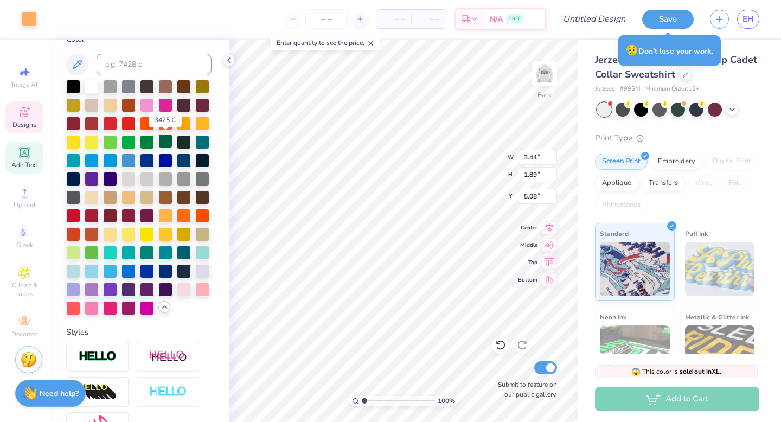
click at [165, 140] on div at bounding box center [165, 141] width 14 height 14
click at [30, 20] on div at bounding box center [29, 17] width 15 height 15
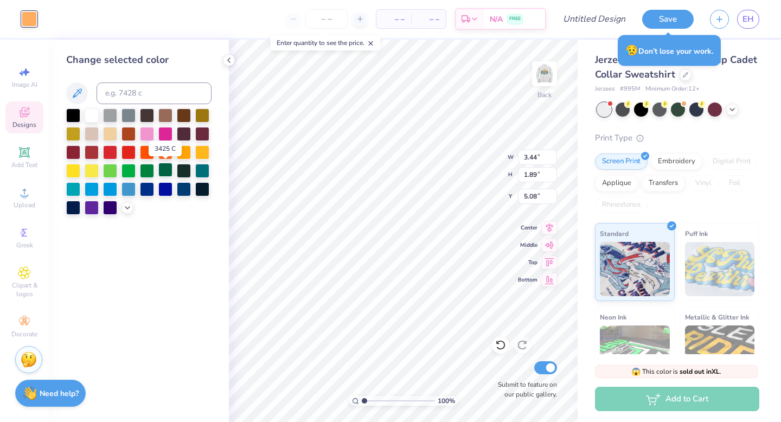
click at [166, 166] on div at bounding box center [165, 170] width 14 height 14
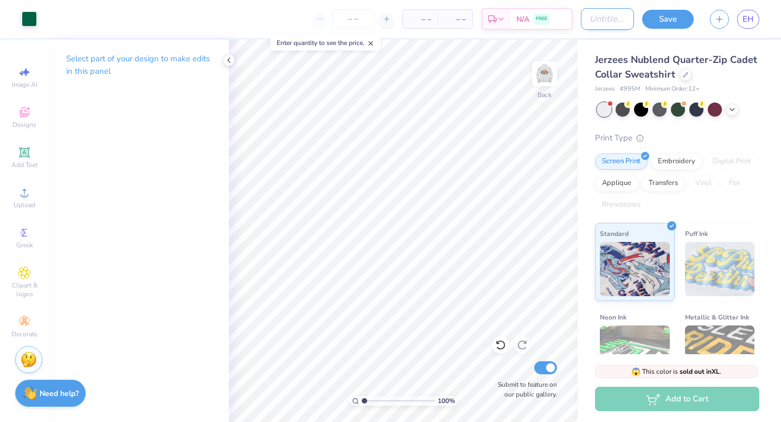
click at [607, 20] on input "Design Title" at bounding box center [607, 19] width 53 height 22
click at [672, 20] on button "Save" at bounding box center [668, 17] width 52 height 19
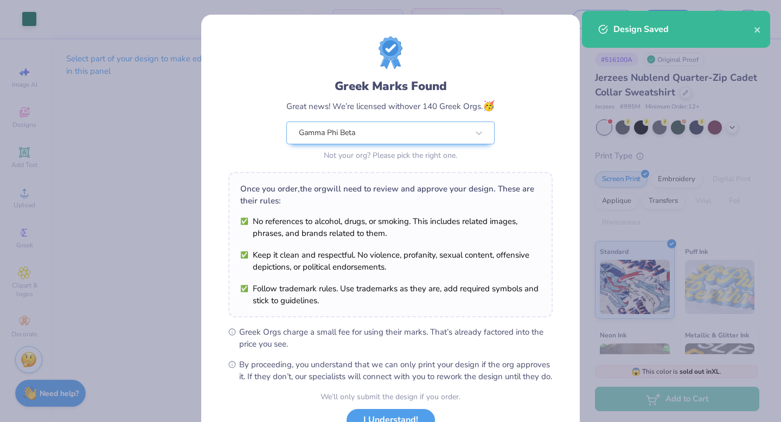
click at [666, 31] on div "Design Saved" at bounding box center [683, 29] width 140 height 13
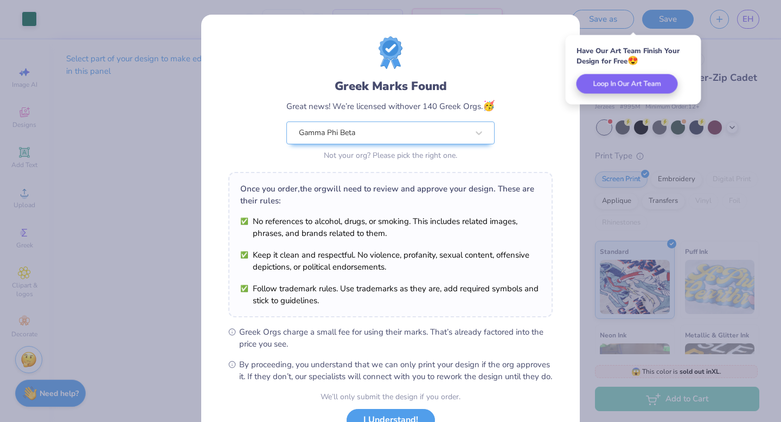
scroll to position [86, 0]
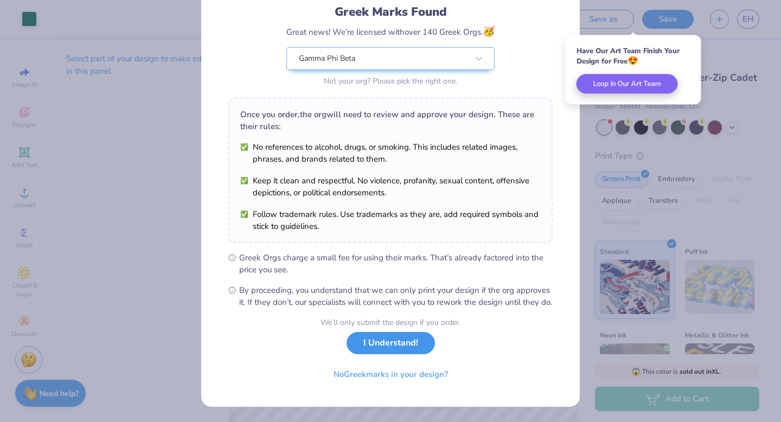
click at [413, 353] on button "I Understand!" at bounding box center [390, 343] width 88 height 22
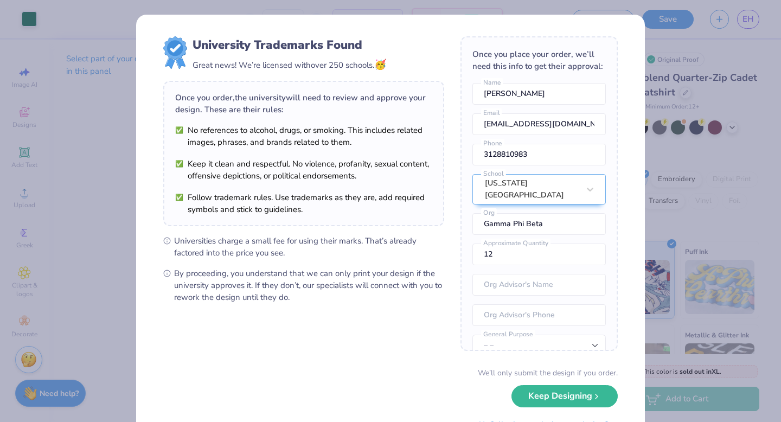
scroll to position [50, 0]
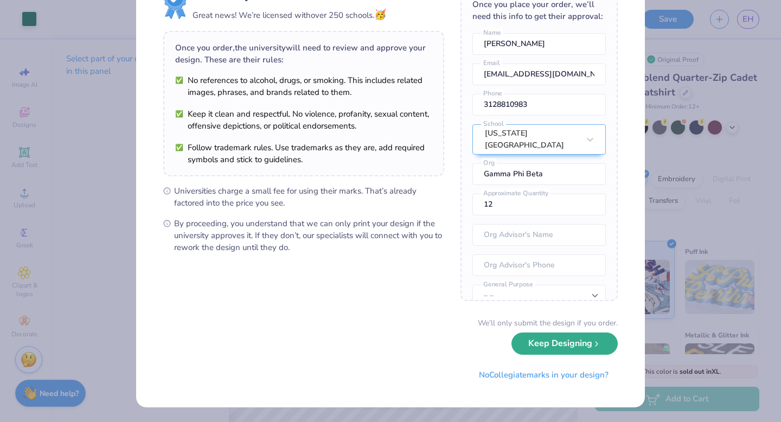
click at [572, 344] on button "Keep Designing" at bounding box center [564, 343] width 106 height 22
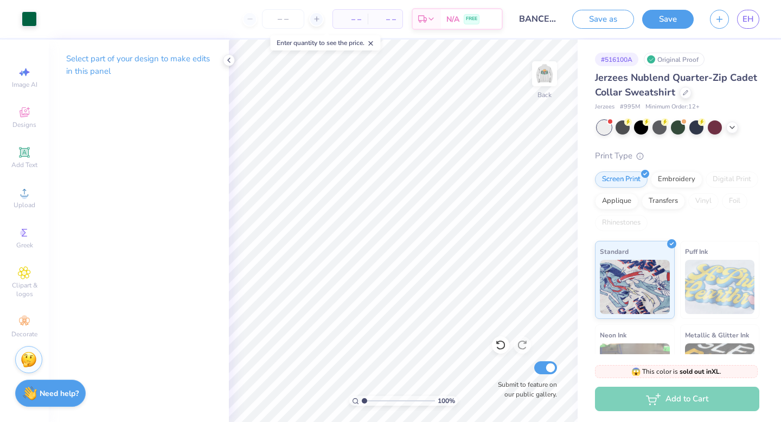
scroll to position [0, 0]
click at [626, 22] on button "Save as" at bounding box center [603, 17] width 62 height 19
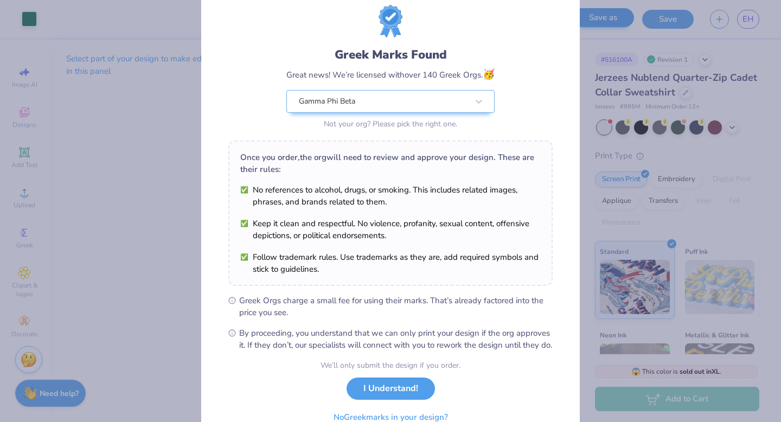
scroll to position [86, 0]
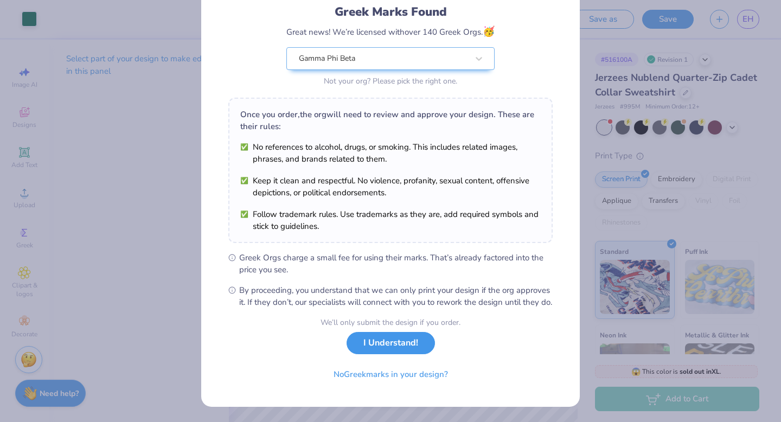
click at [397, 346] on button "I Understand!" at bounding box center [390, 343] width 88 height 22
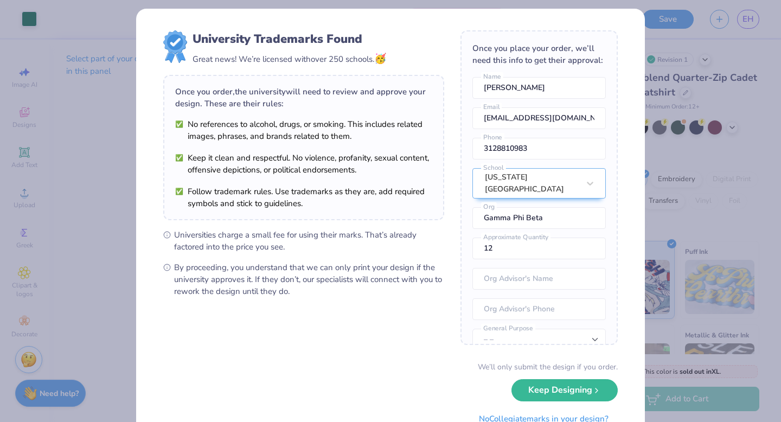
scroll to position [0, 0]
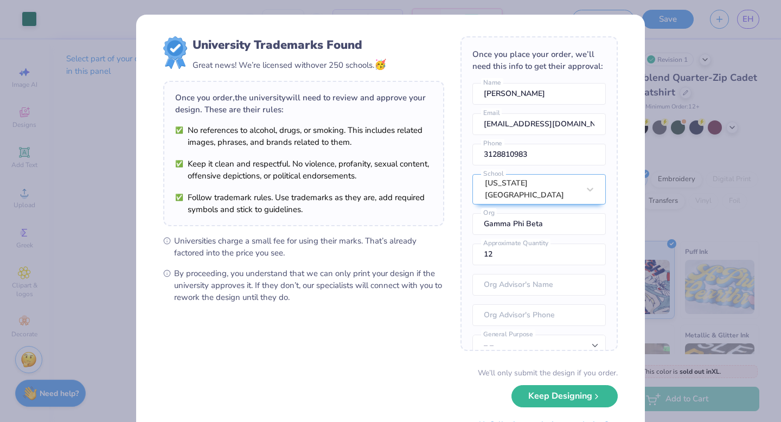
click at [108, 128] on div "University Trademarks Found Great news! We’re licensed with over 250 schools. 🥳…" at bounding box center [390, 211] width 781 height 422
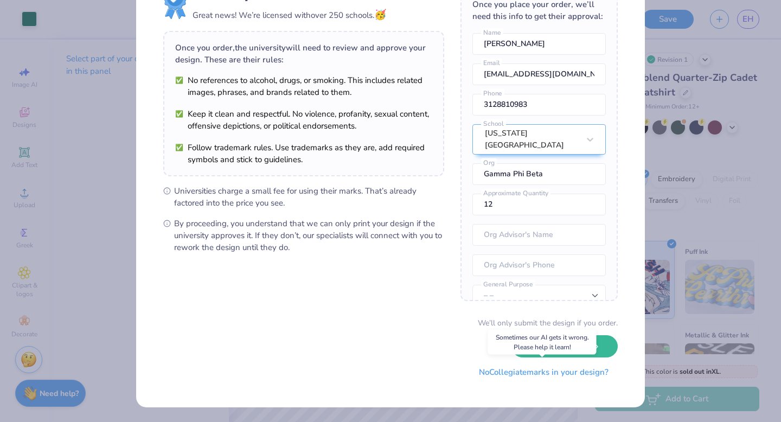
click at [524, 372] on button "No Collegiate marks in your design?" at bounding box center [543, 372] width 148 height 22
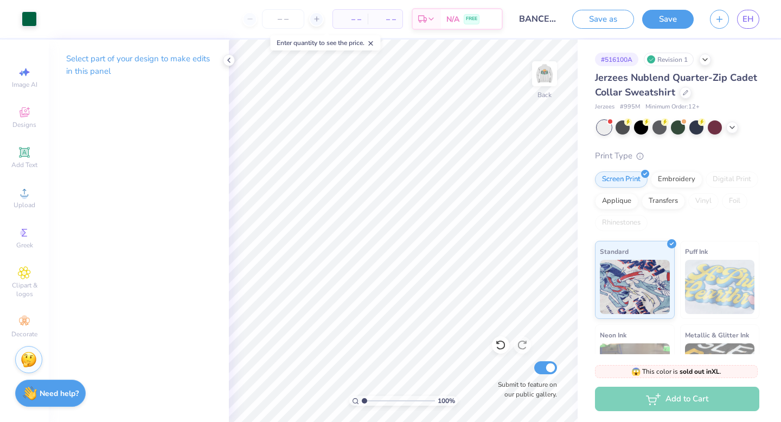
scroll to position [0, 0]
click at [752, 24] on span "EH" at bounding box center [747, 19] width 11 height 12
